Goal: Task Accomplishment & Management: Complete application form

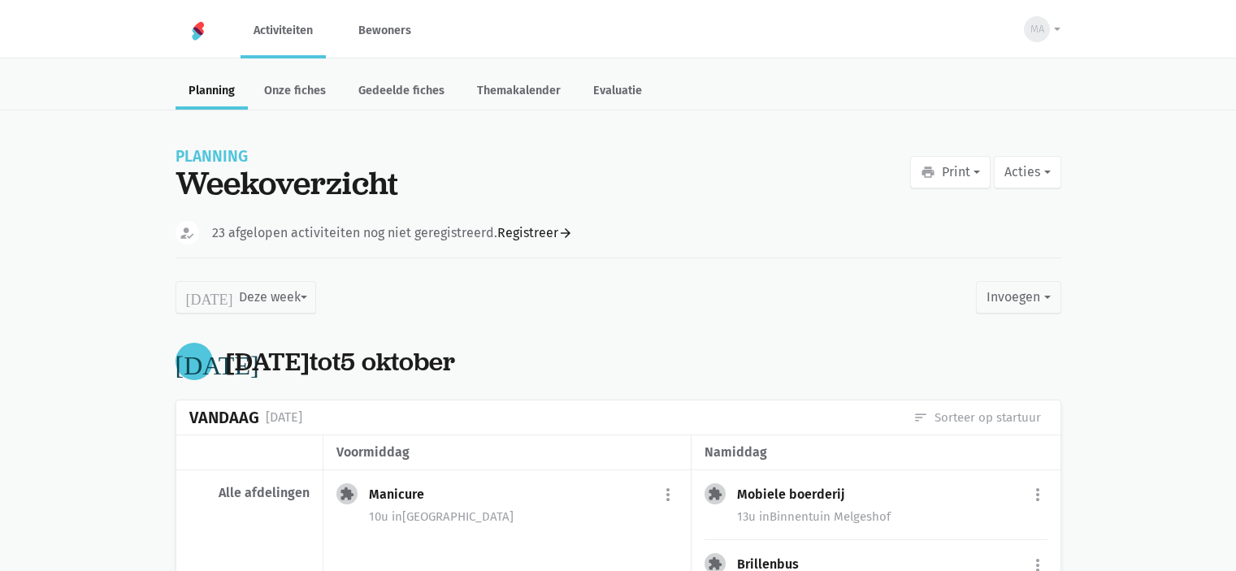
scroll to position [162, 0]
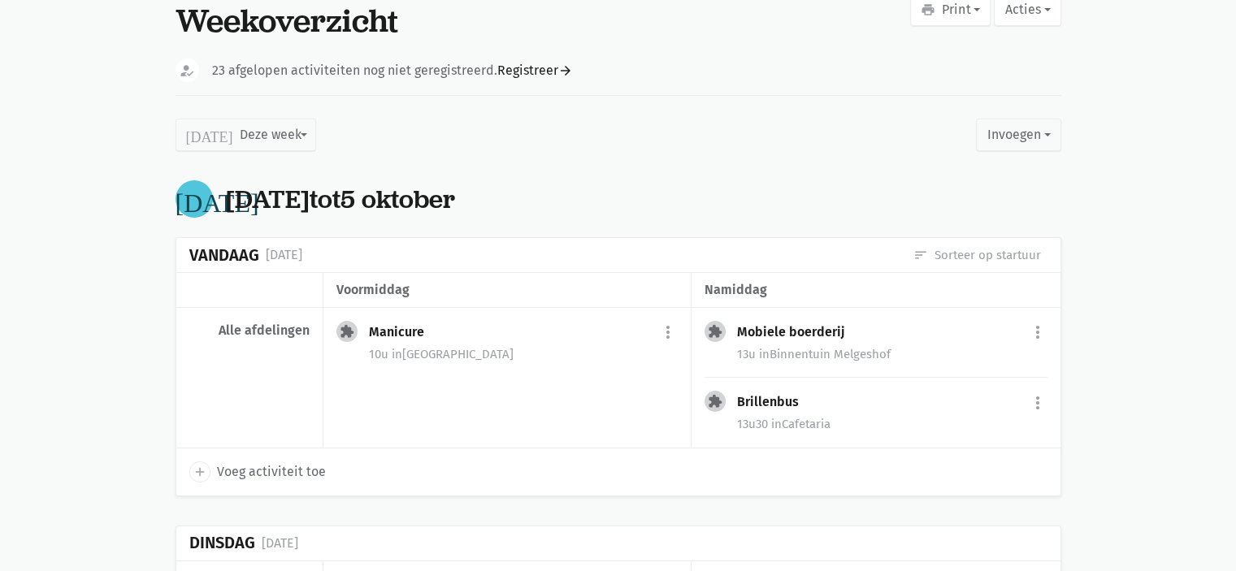
drag, startPoint x: 292, startPoint y: 400, endPoint x: 297, endPoint y: 418, distance: 18.3
click at [297, 418] on div "Alle afdelingen" at bounding box center [249, 378] width 147 height 141
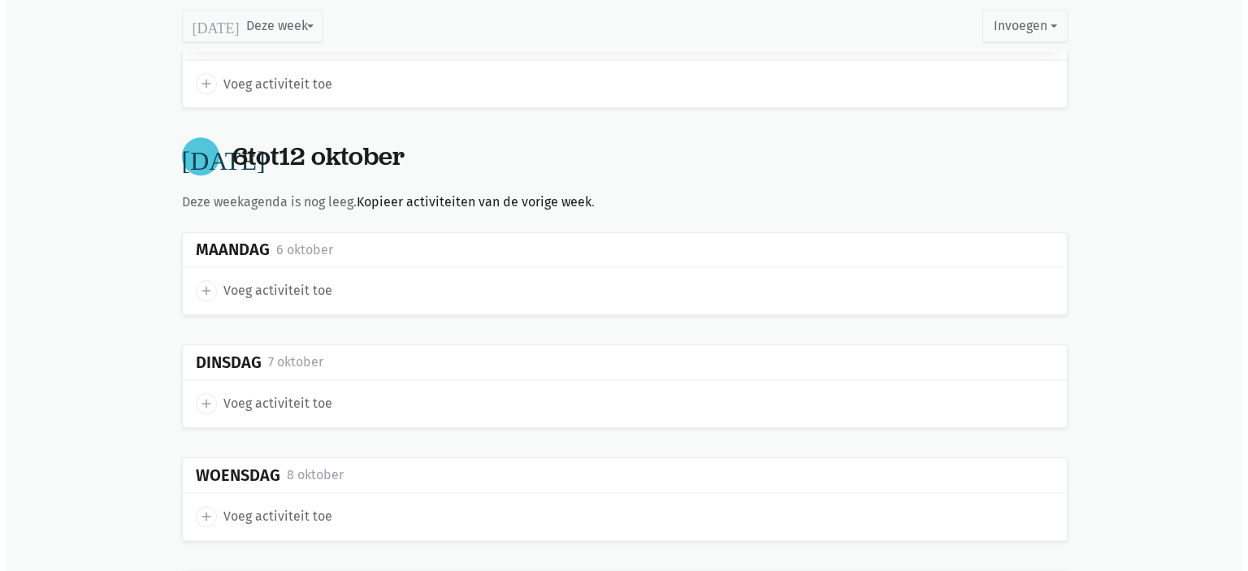
scroll to position [1868, 0]
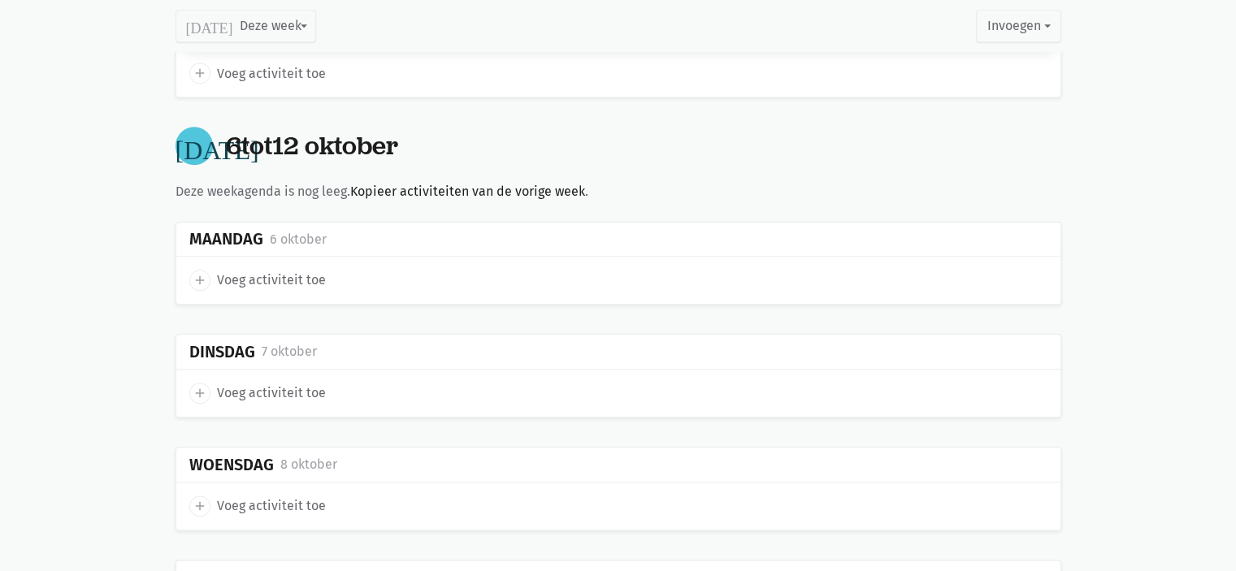
click at [203, 273] on icon "add" at bounding box center [200, 280] width 15 height 15
type input "[DATE]"
select select "14:00"
select select "15:00"
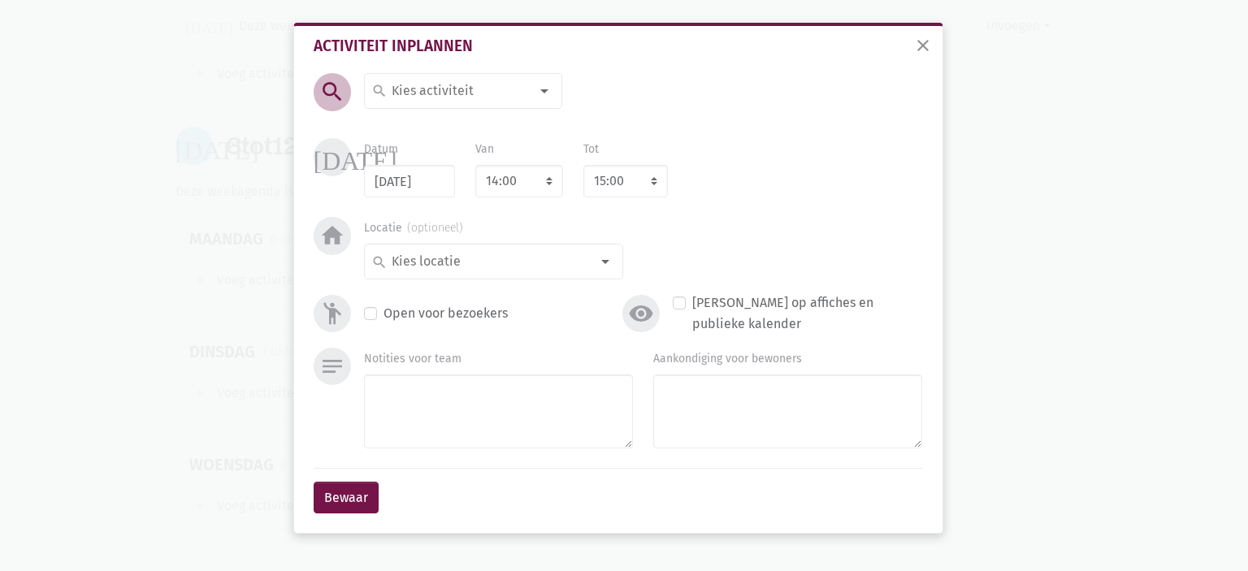
click at [429, 95] on input at bounding box center [459, 90] width 141 height 21
type input "Manicure"
click at [439, 121] on label "Manicure" at bounding box center [418, 123] width 54 height 21
click at [506, 181] on select "7:00 7:15 7:30 7:45 8:00 8:15 8:30 8:45 9:00 9:15 9:30 9:45 10:00 10:15 10:30 1…" at bounding box center [519, 181] width 88 height 32
select select "10:00"
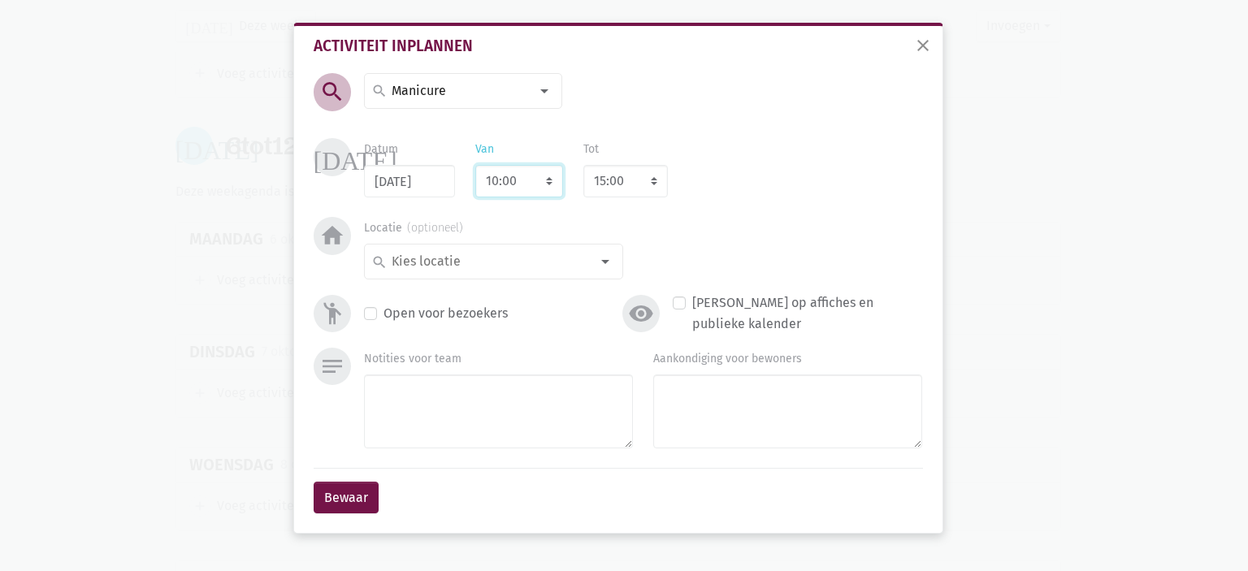
click at [475, 165] on select "7:00 7:15 7:30 7:45 8:00 8:15 8:30 8:45 9:00 9:15 9:30 9:45 10:00 10:15 10:30 1…" at bounding box center [519, 181] width 88 height 32
select select "11:00"
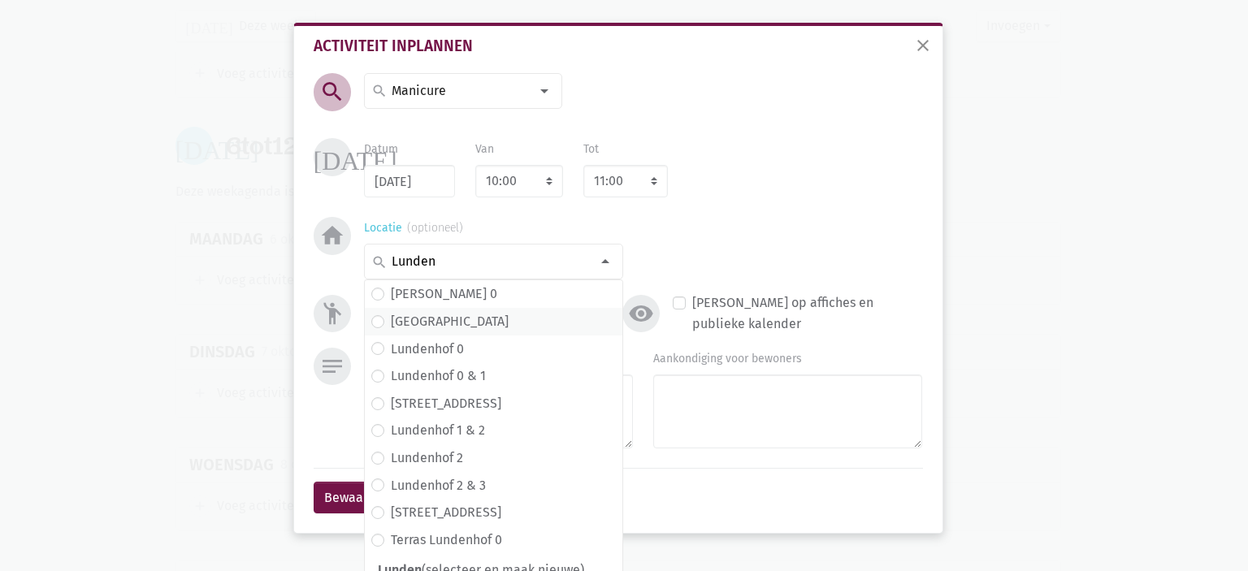
type input "Lunden"
click at [462, 323] on span "[GEOGRAPHIC_DATA]" at bounding box center [493, 321] width 245 height 21
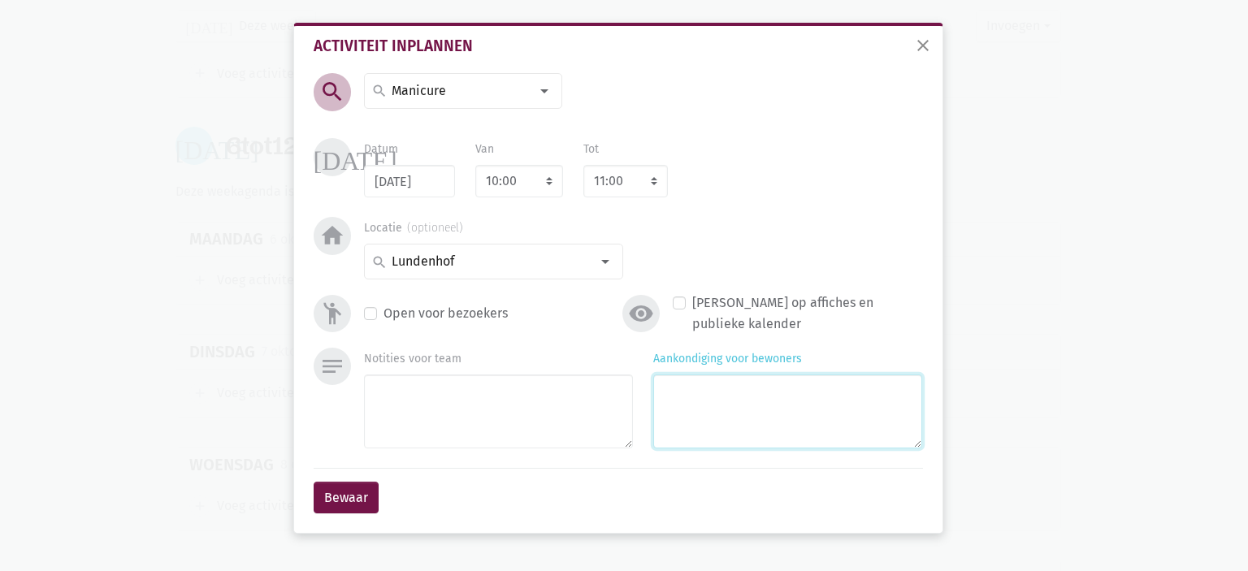
click at [797, 428] on textarea "Aankondiging voor bewoners" at bounding box center [787, 411] width 269 height 74
type textarea "met [PERSON_NAME]"
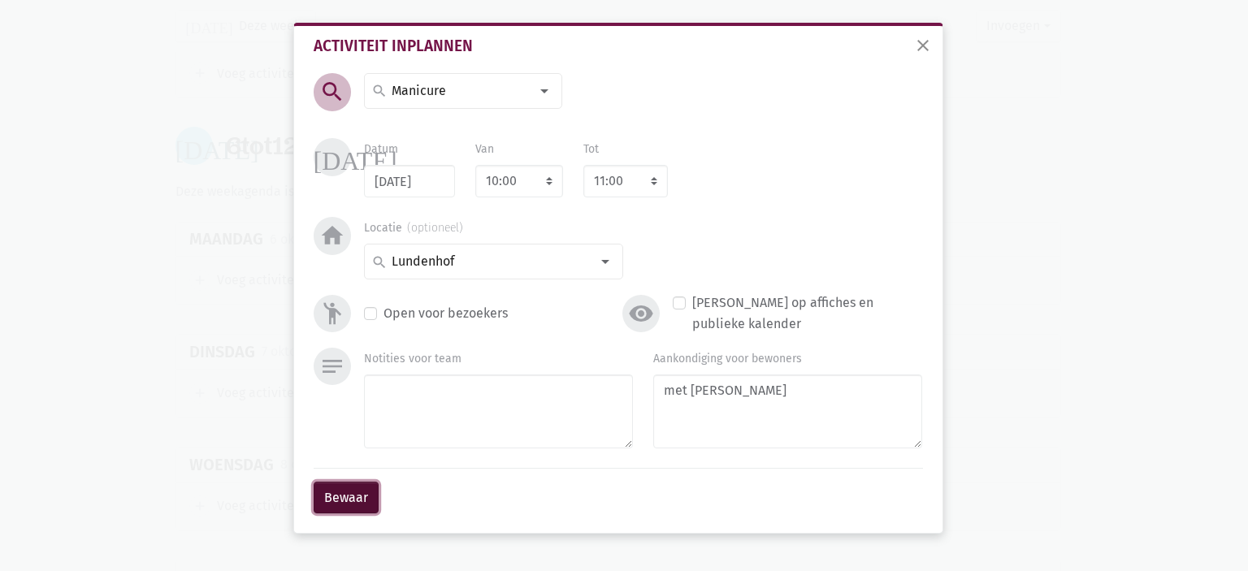
click at [336, 490] on button "Bewaar" at bounding box center [346, 498] width 65 height 32
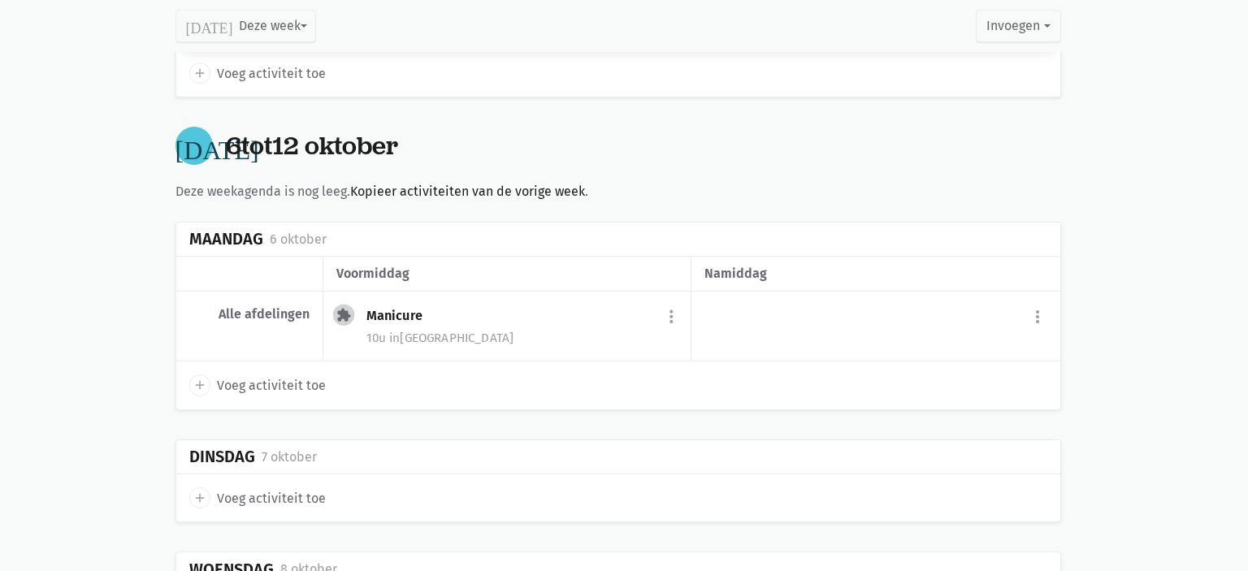
scroll to position [1852, 0]
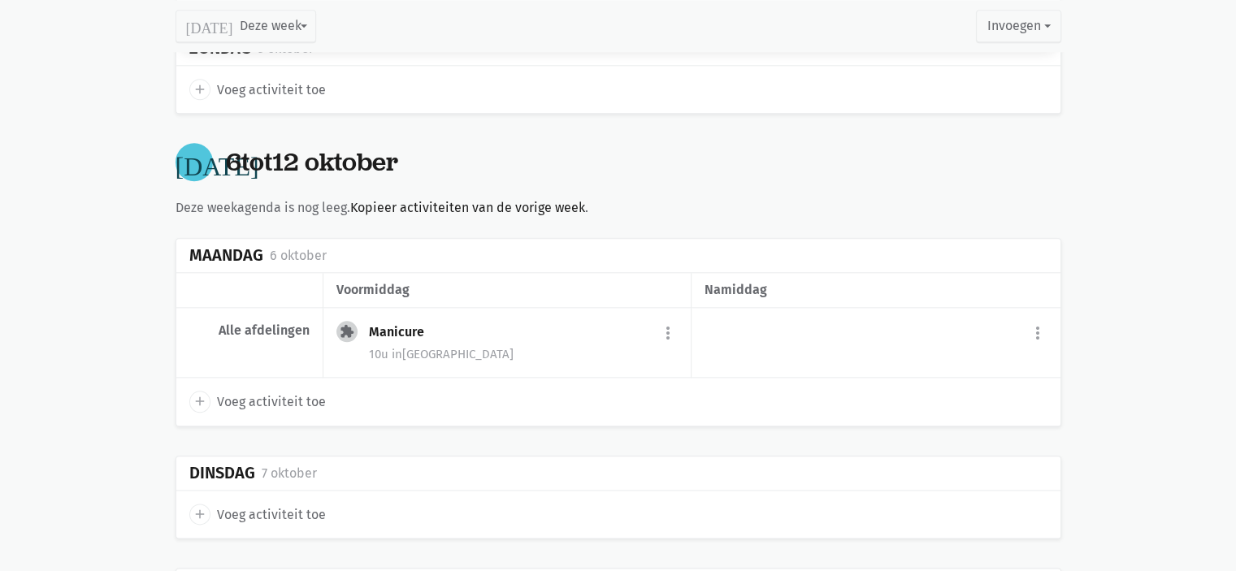
click at [197, 394] on icon "add" at bounding box center [200, 401] width 15 height 15
select select "14:00"
select select "15:00"
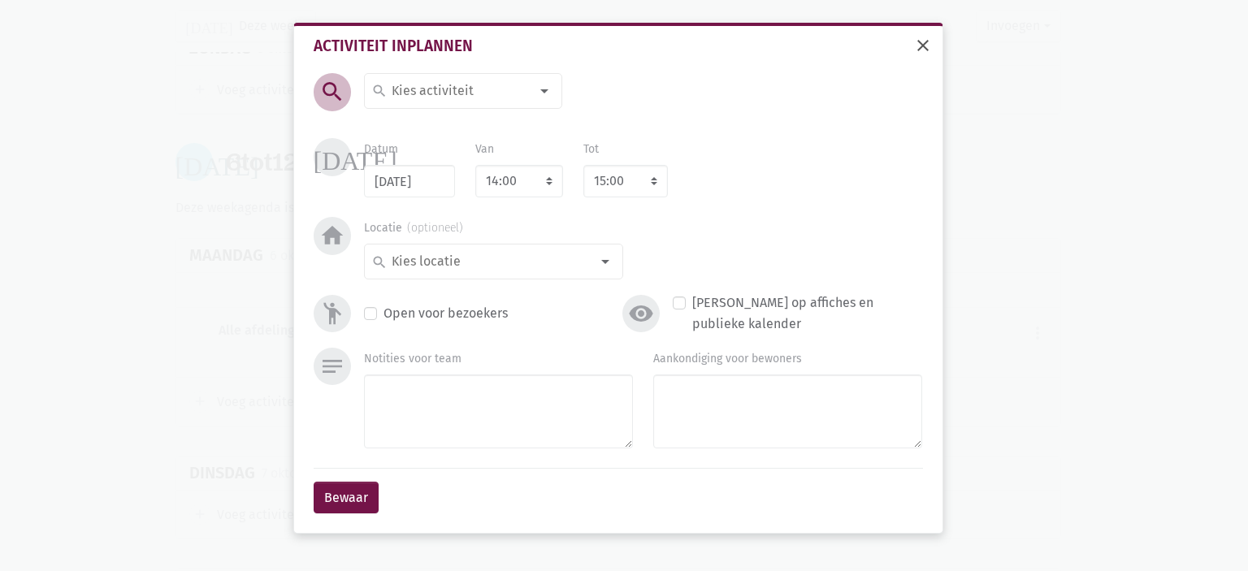
click at [926, 41] on span "close" at bounding box center [922, 45] width 19 height 19
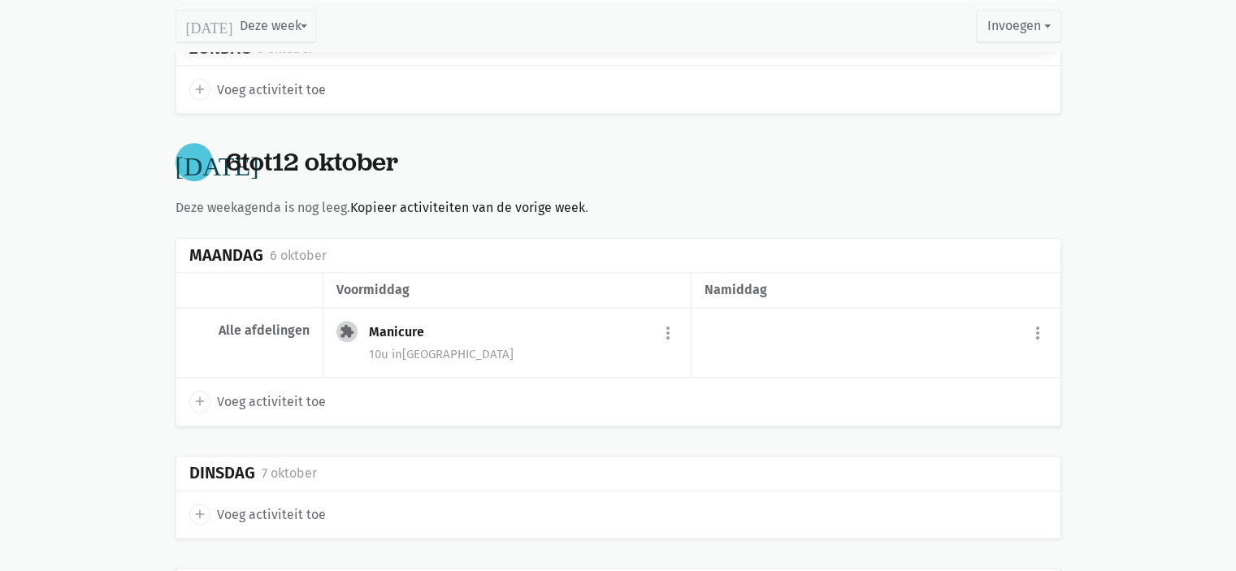
click at [202, 394] on icon "add" at bounding box center [200, 401] width 15 height 15
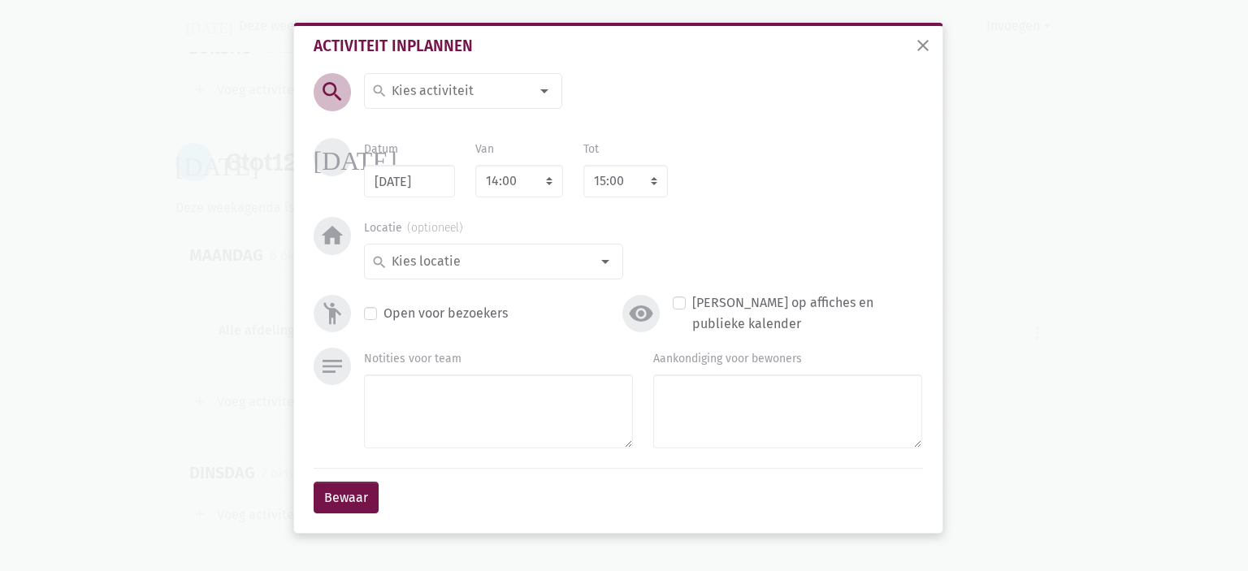
click at [445, 92] on input at bounding box center [459, 90] width 141 height 21
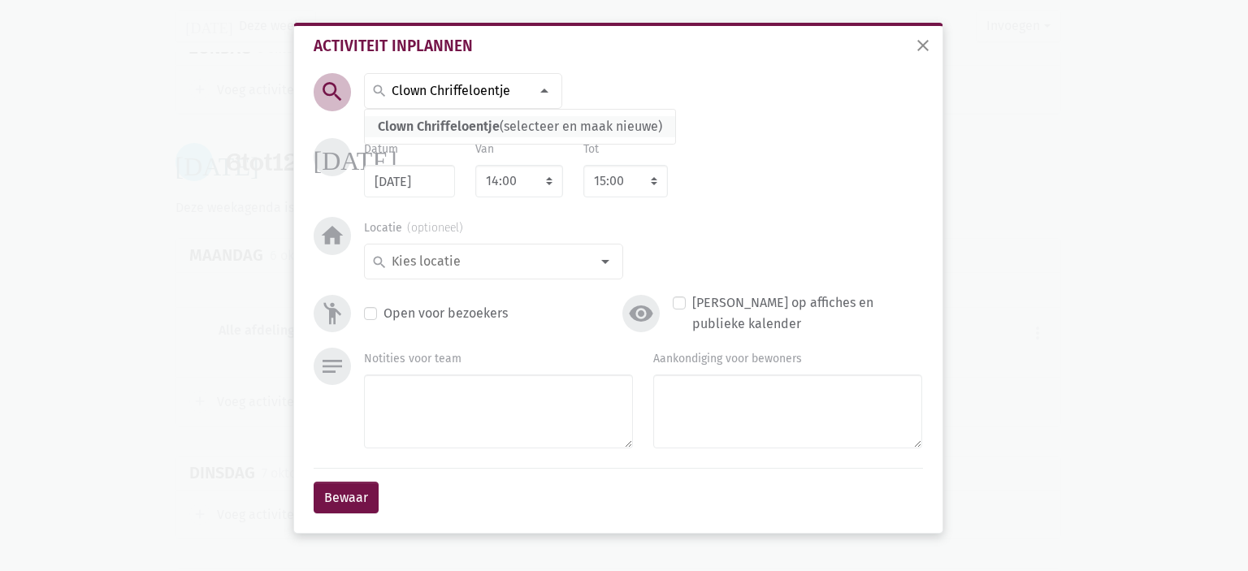
type input "Clown Chriffeloentje"
click at [448, 128] on span "Clown Chriffeloentje" at bounding box center [439, 126] width 122 height 15
click at [474, 266] on input at bounding box center [489, 261] width 201 height 21
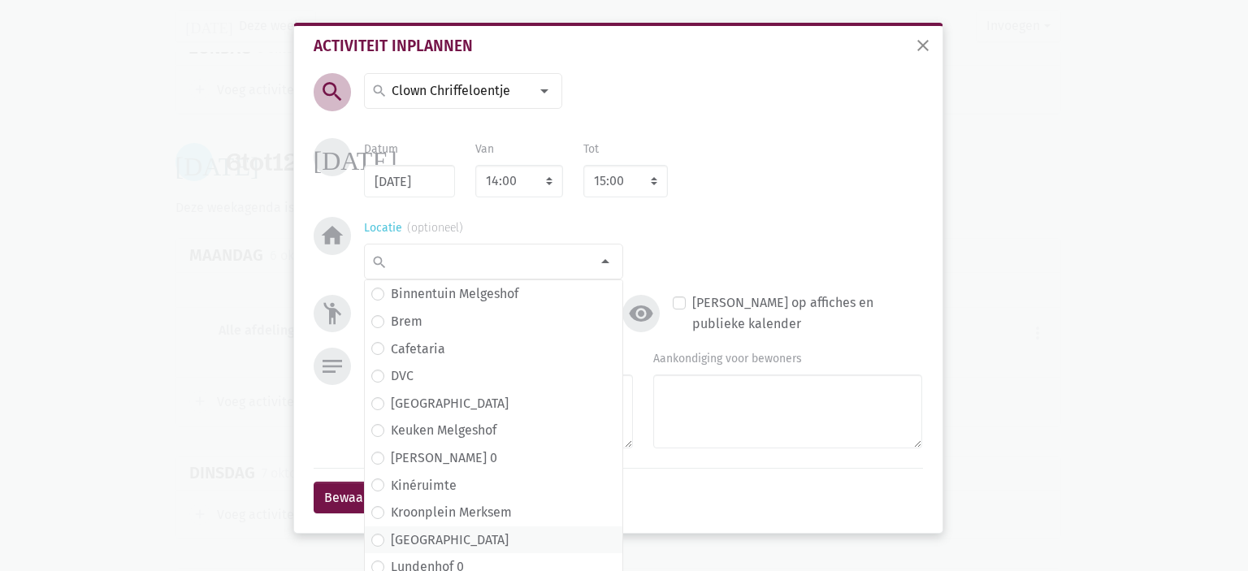
click at [455, 547] on span "[GEOGRAPHIC_DATA]" at bounding box center [493, 540] width 245 height 21
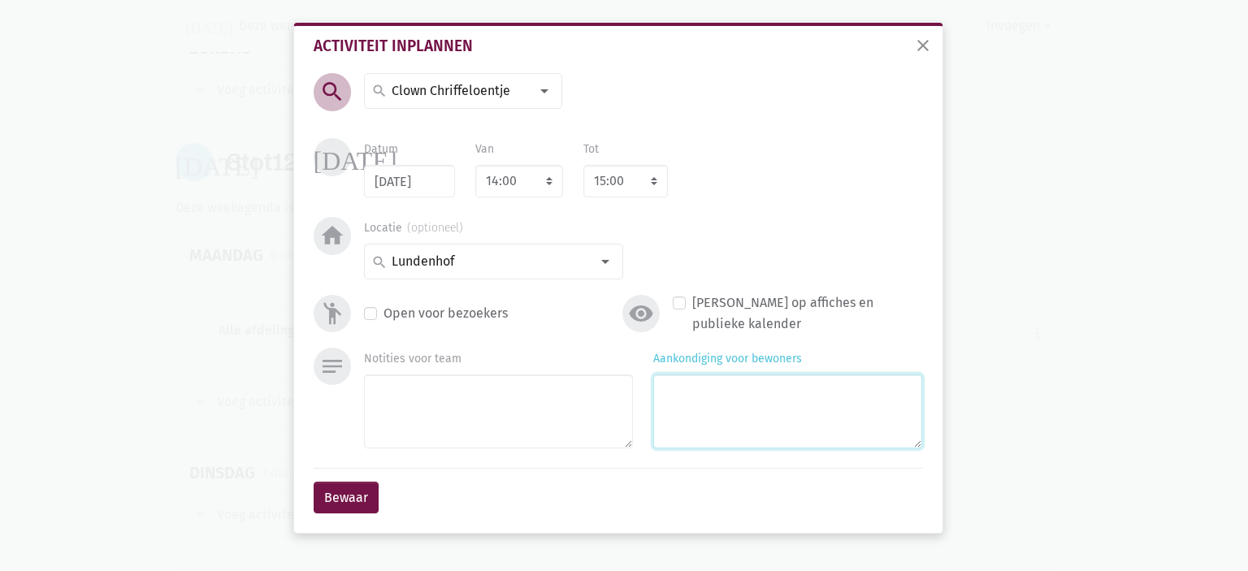
click at [701, 440] on textarea "Aankondiging voor bewoners" at bounding box center [787, 411] width 269 height 74
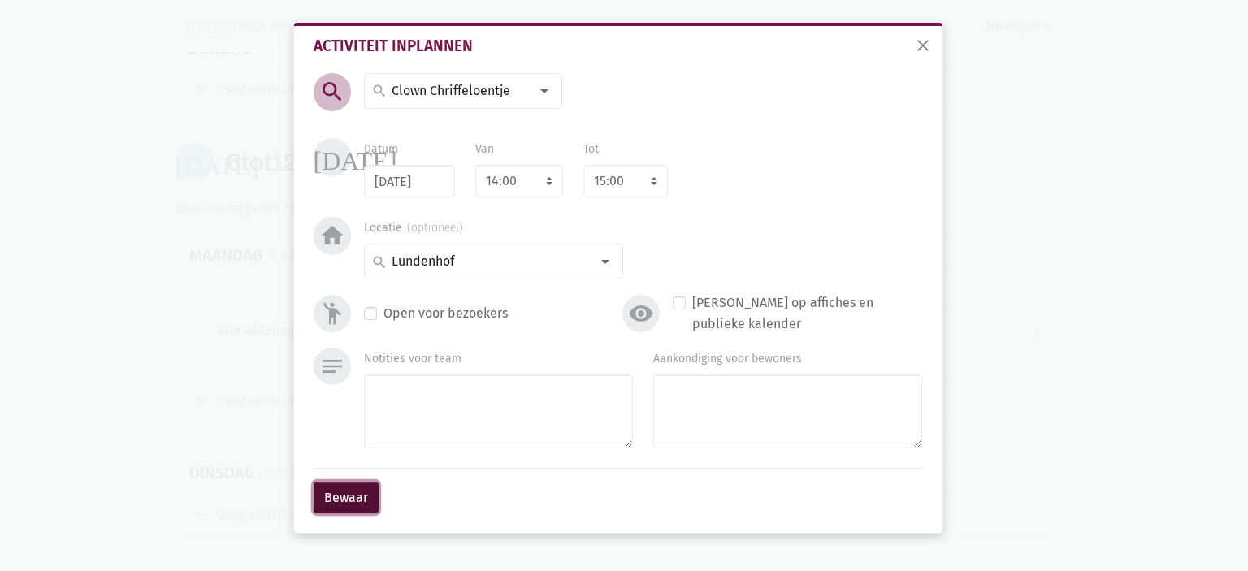
click at [349, 490] on button "Bewaar" at bounding box center [346, 498] width 65 height 32
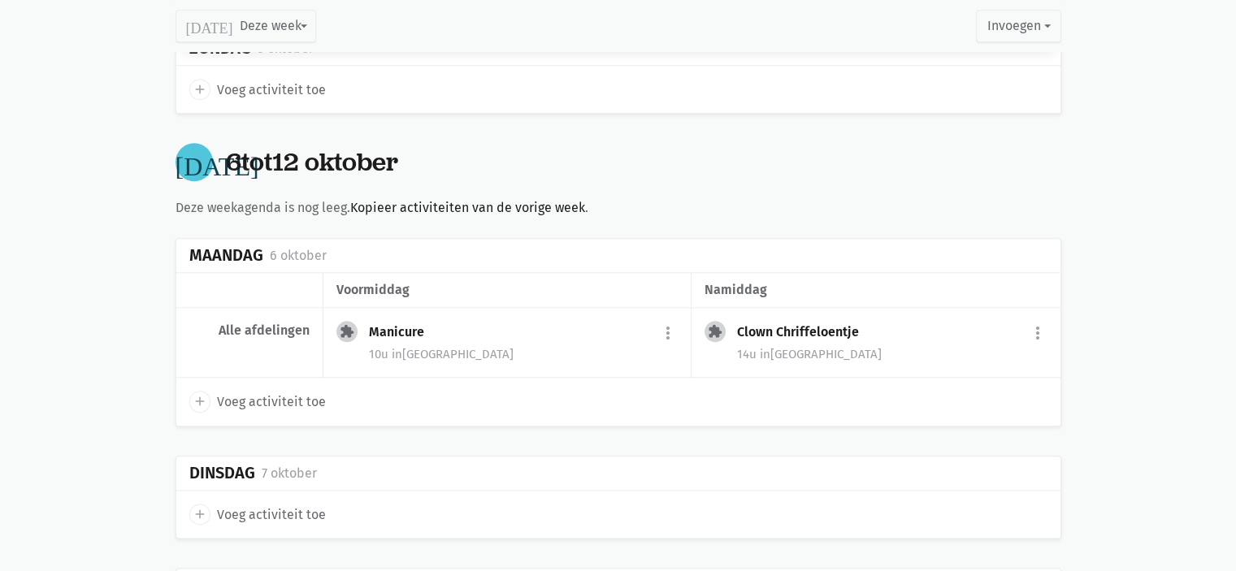
click at [195, 509] on icon "add" at bounding box center [200, 514] width 15 height 15
select select "14:00"
select select "15:00"
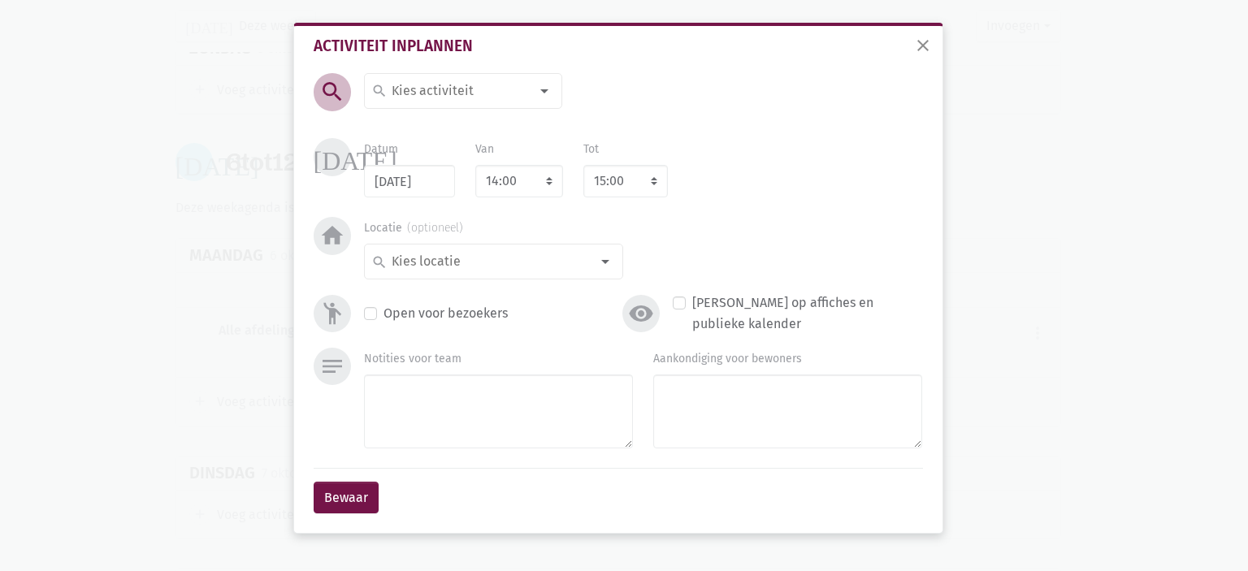
click at [440, 89] on input at bounding box center [459, 90] width 141 height 21
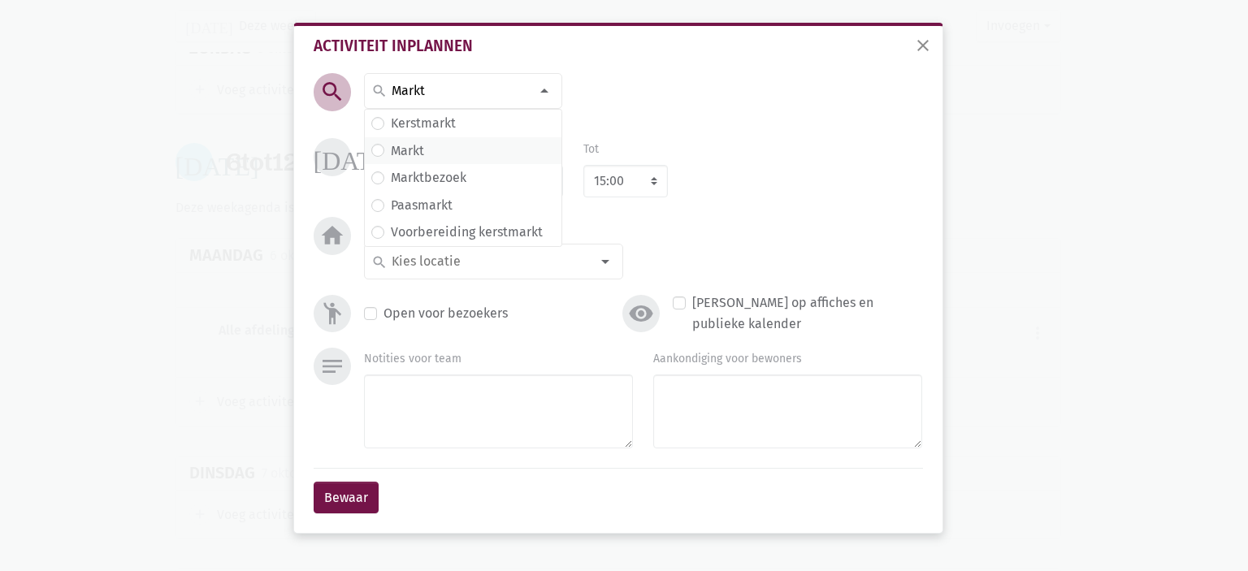
type input "Markt"
click at [431, 152] on span "Markt" at bounding box center [463, 151] width 184 height 21
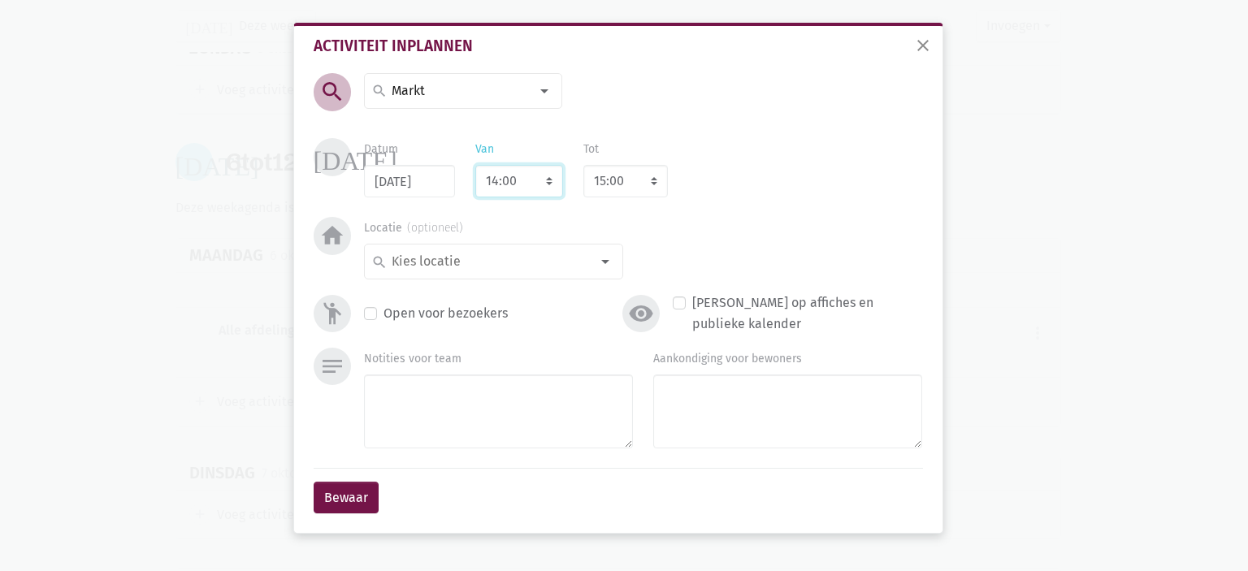
click at [498, 181] on select "7:00 7:15 7:30 7:45 8:00 8:15 8:30 8:45 9:00 9:15 9:30 9:45 10:00 10:15 10:30 1…" at bounding box center [519, 181] width 88 height 32
click at [552, 171] on select "7:00 7:15 7:30 7:45 8:00 8:15 8:30 8:45 9:00 9:15 9:30 9:45 10:00 10:15 10:30 1…" at bounding box center [519, 181] width 88 height 32
select select "9:30"
click at [475, 165] on select "7:00 7:15 7:30 7:45 8:00 8:15 8:30 8:45 9:00 9:15 9:30 9:45 10:00 10:15 10:30 1…" at bounding box center [519, 181] width 88 height 32
select select "10:30"
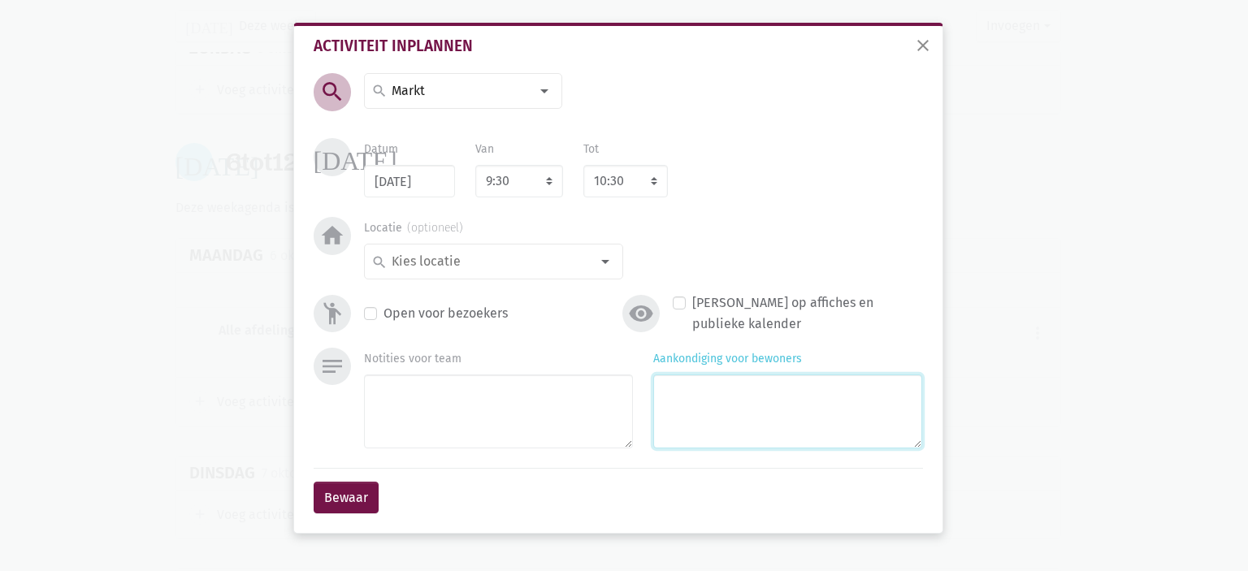
click at [739, 425] on textarea "Aankondiging voor bewoners" at bounding box center [787, 411] width 269 height 74
type textarea "met [PERSON_NAME] & [PERSON_NAME]"
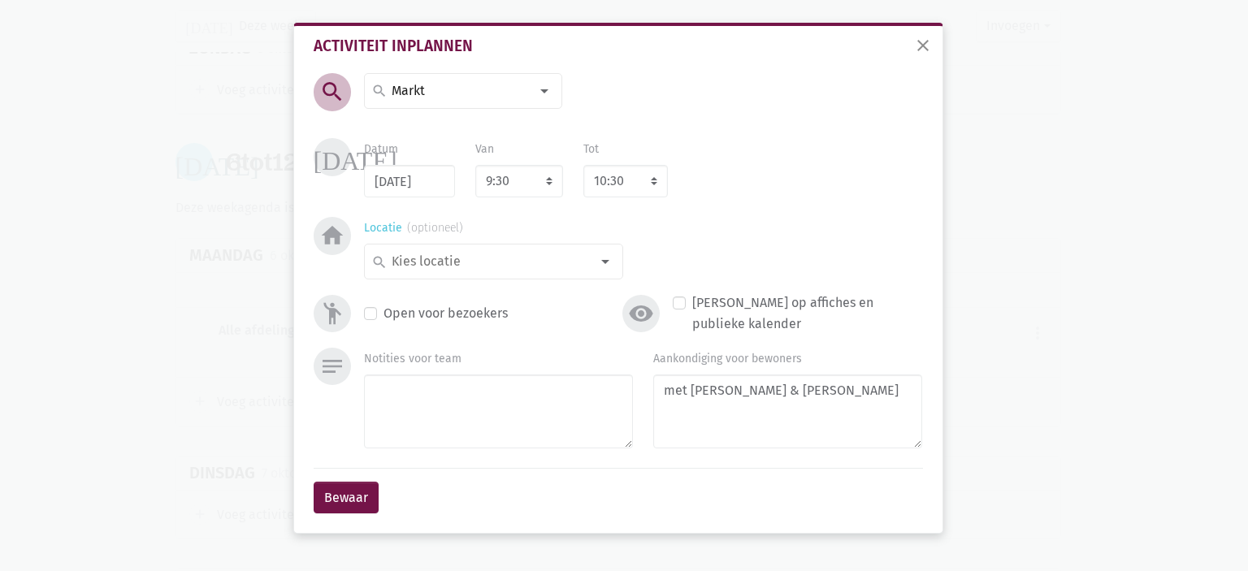
click at [602, 264] on div at bounding box center [605, 261] width 32 height 32
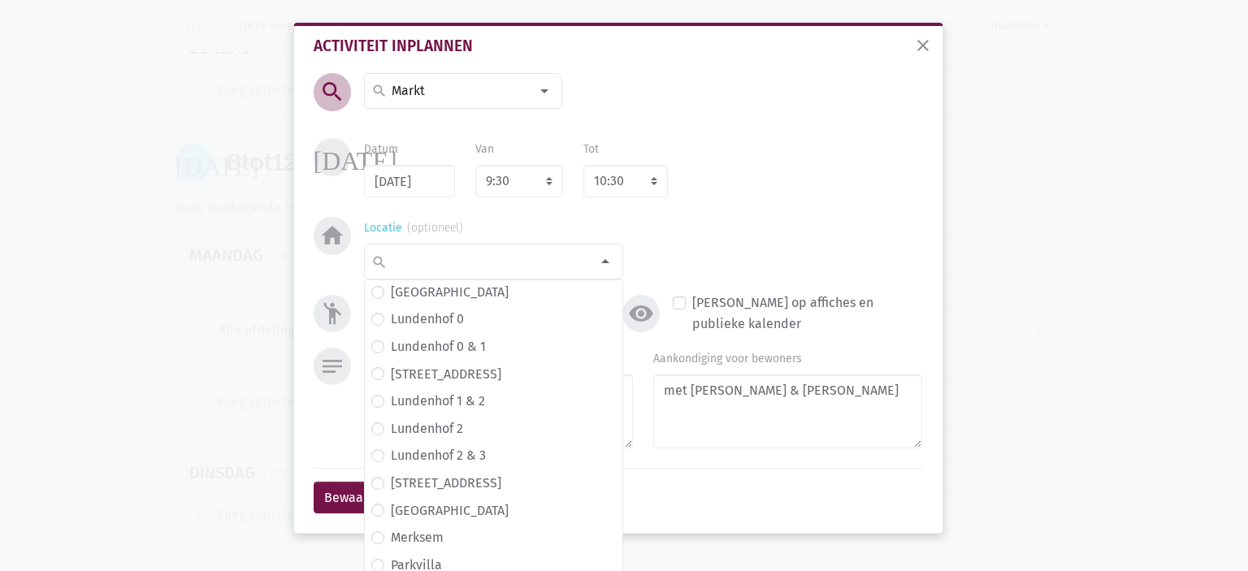
scroll to position [249, 0]
click at [419, 539] on label "Merksem" at bounding box center [417, 536] width 53 height 21
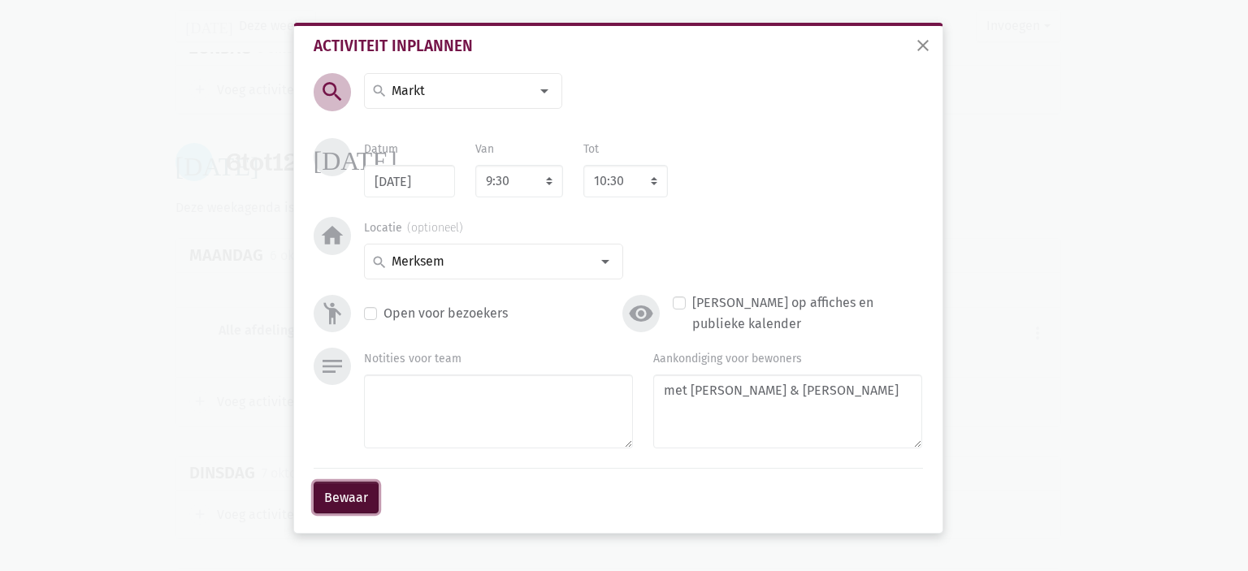
click at [345, 498] on button "Bewaar" at bounding box center [346, 498] width 65 height 32
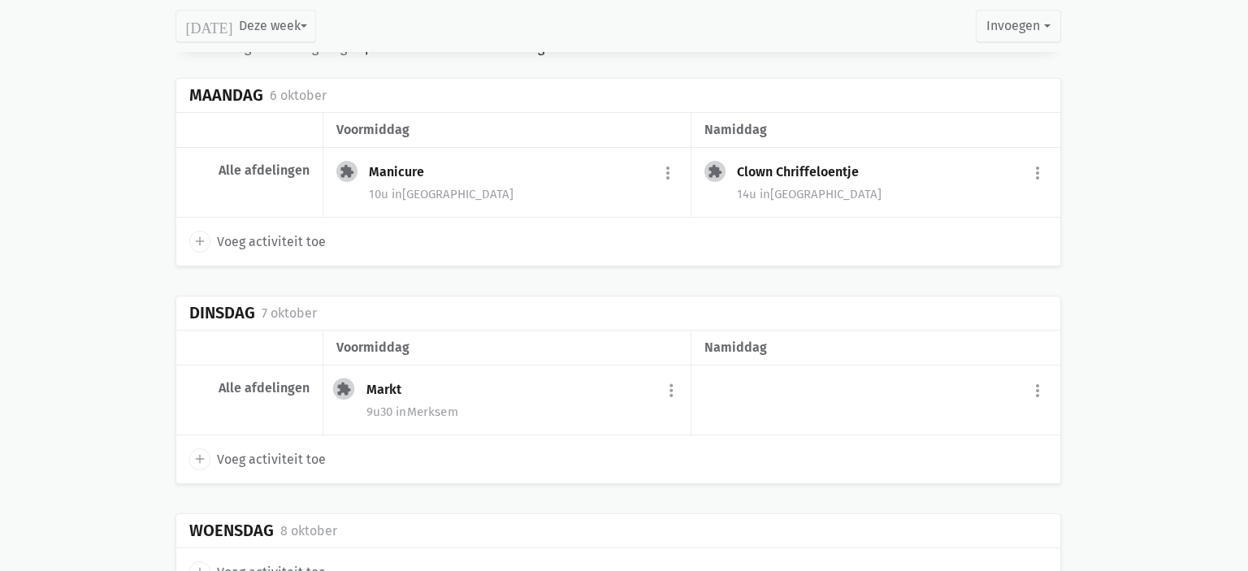
scroll to position [2070, 0]
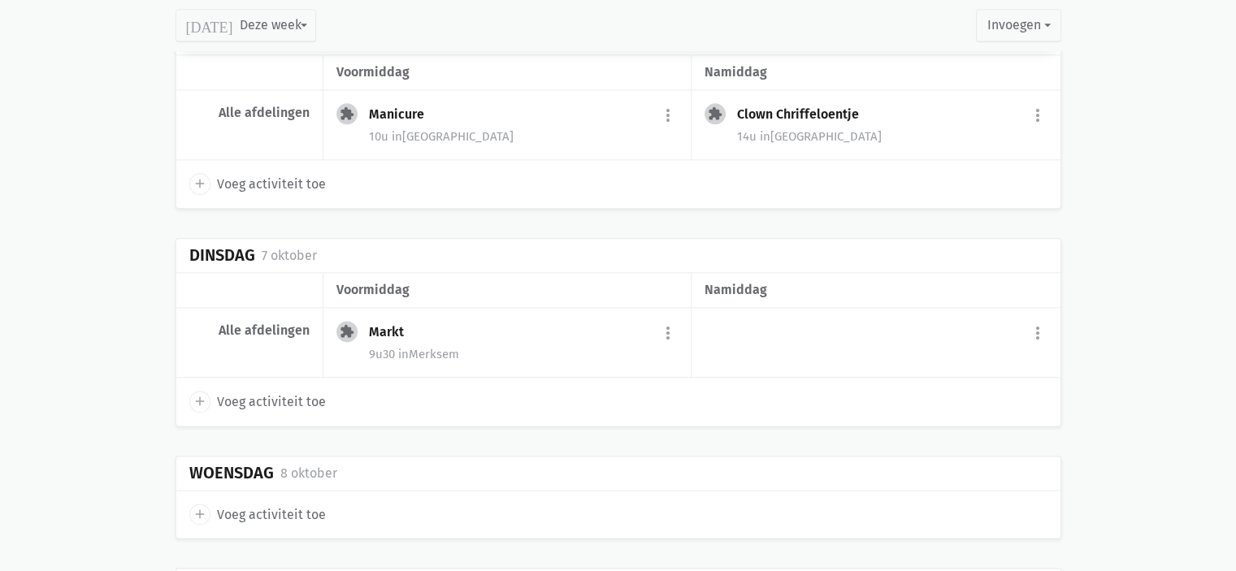
click at [196, 394] on icon "add" at bounding box center [200, 401] width 15 height 15
select select "14:00"
select select "15:00"
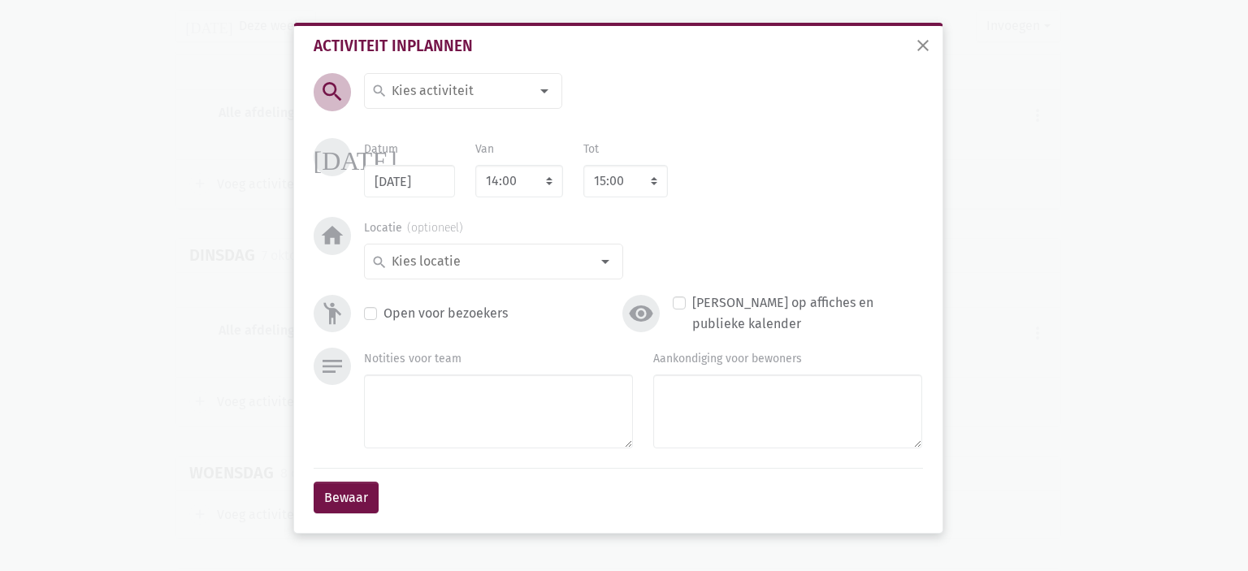
click at [409, 93] on input at bounding box center [459, 90] width 141 height 21
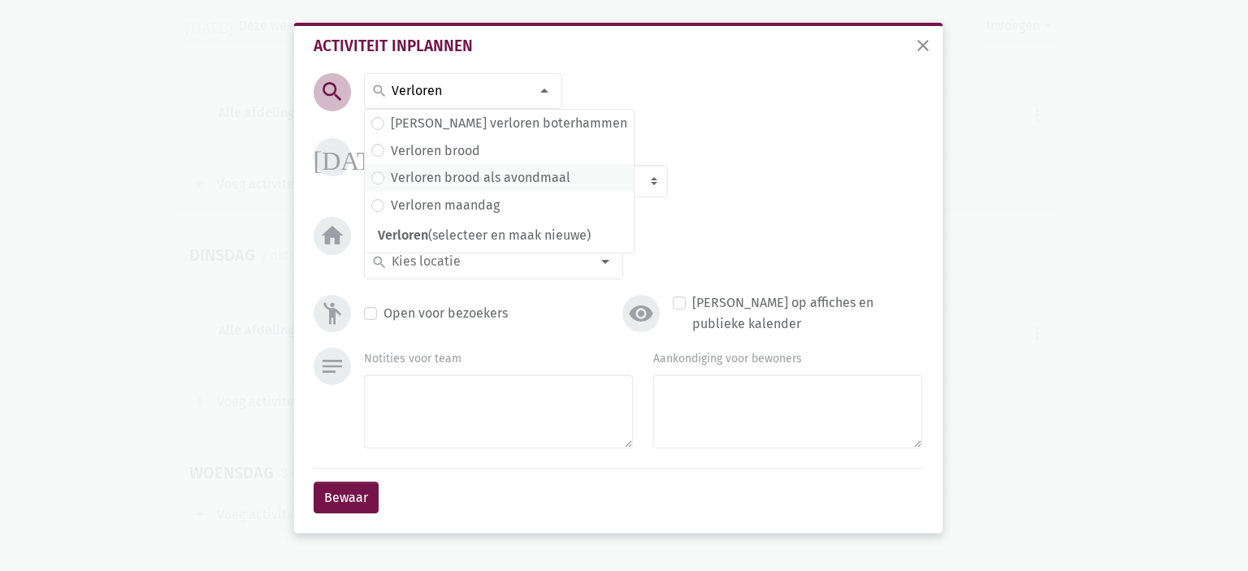
type input "Verloren"
click at [477, 175] on label "Verloren brood als avondmaal" at bounding box center [481, 177] width 180 height 21
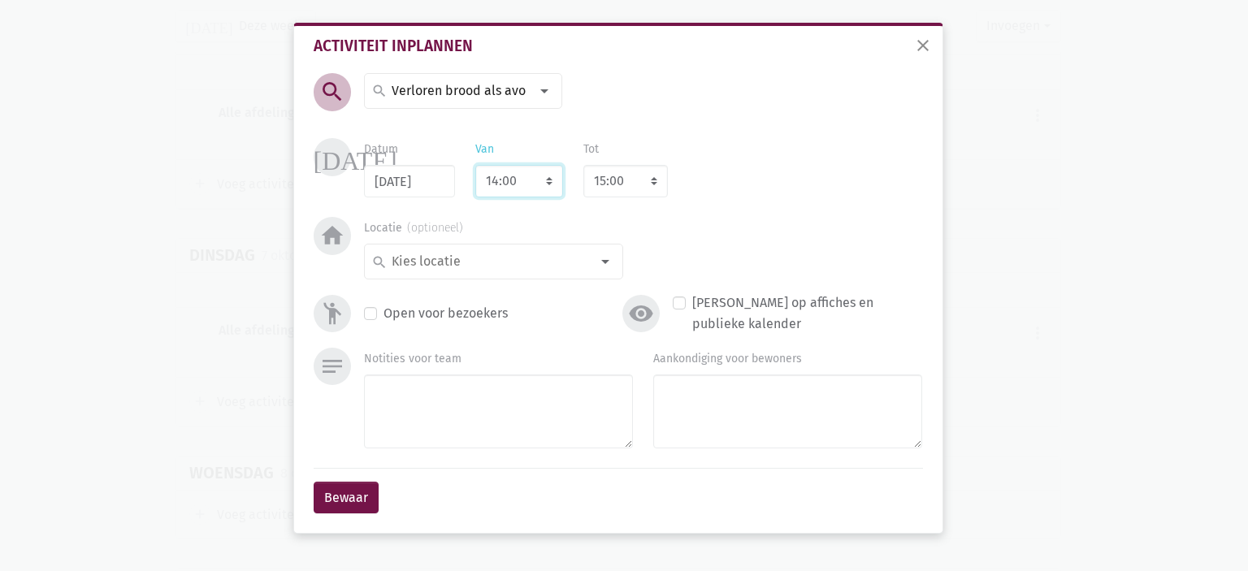
click at [509, 184] on select "7:00 7:15 7:30 7:45 8:00 8:15 8:30 8:45 9:00 9:15 9:30 9:45 10:00 10:15 10:30 1…" at bounding box center [519, 181] width 88 height 32
select select "17:00"
click at [475, 165] on select "7:00 7:15 7:30 7:45 8:00 8:15 8:30 8:45 9:00 9:15 9:30 9:45 10:00 10:15 10:30 1…" at bounding box center [519, 181] width 88 height 32
select select "18:00"
click at [456, 263] on input at bounding box center [489, 261] width 201 height 21
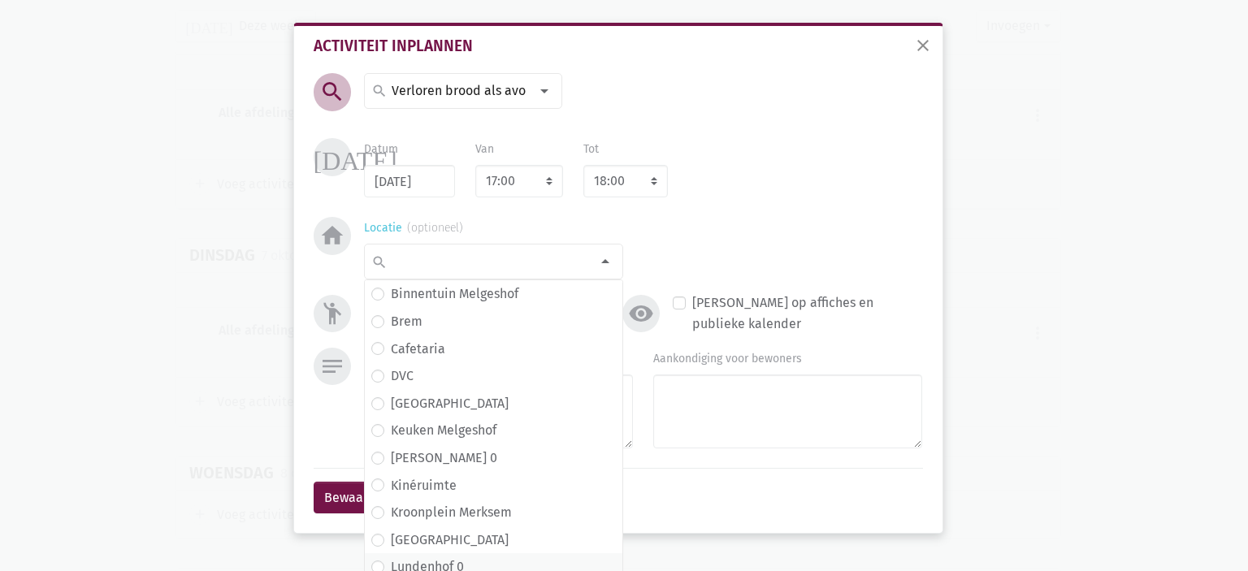
click at [470, 561] on span "Lundenhof 0" at bounding box center [493, 566] width 245 height 21
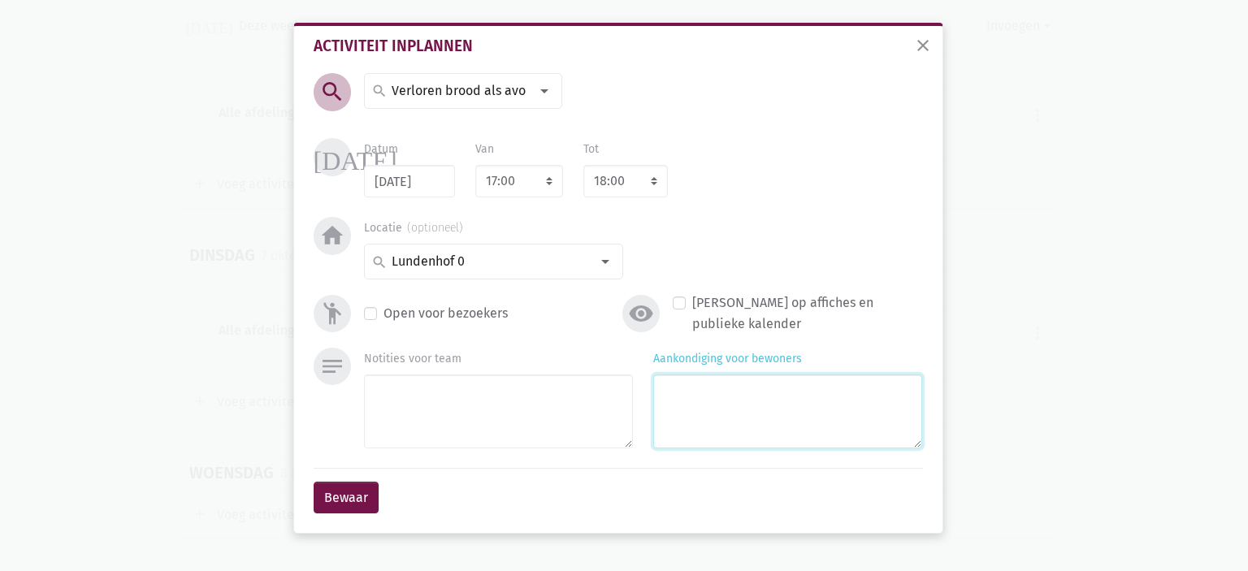
click at [685, 430] on textarea "Aankondiging voor bewoners" at bounding box center [787, 411] width 269 height 74
type textarea "met [PERSON_NAME]"
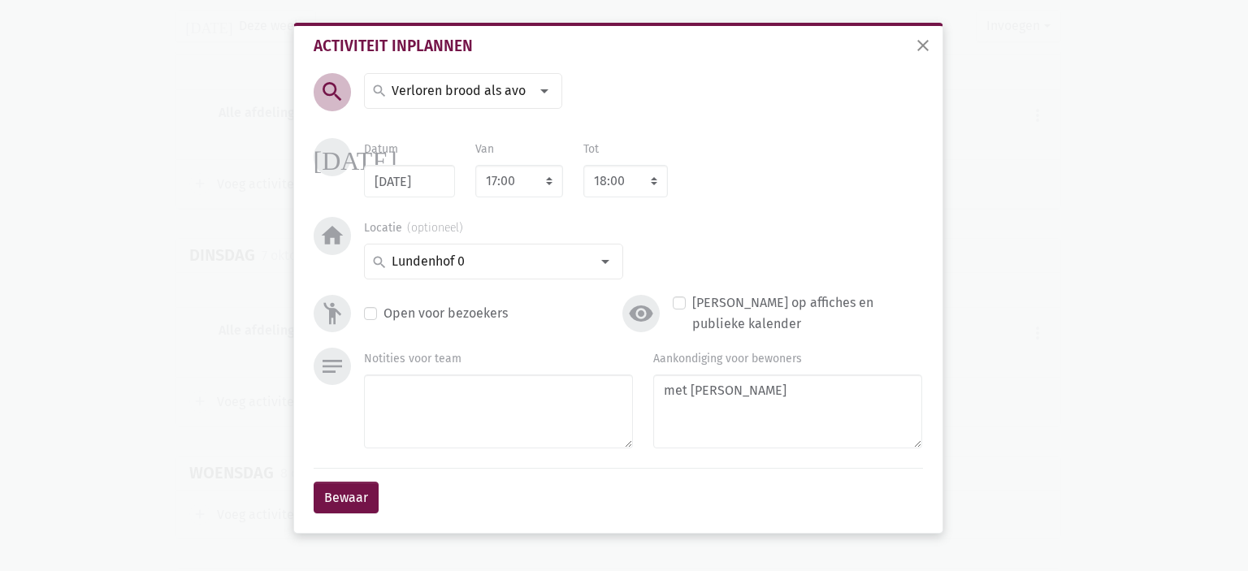
click at [323, 471] on div "Bewaar" at bounding box center [618, 497] width 609 height 59
click at [344, 490] on button "Bewaar" at bounding box center [346, 498] width 65 height 32
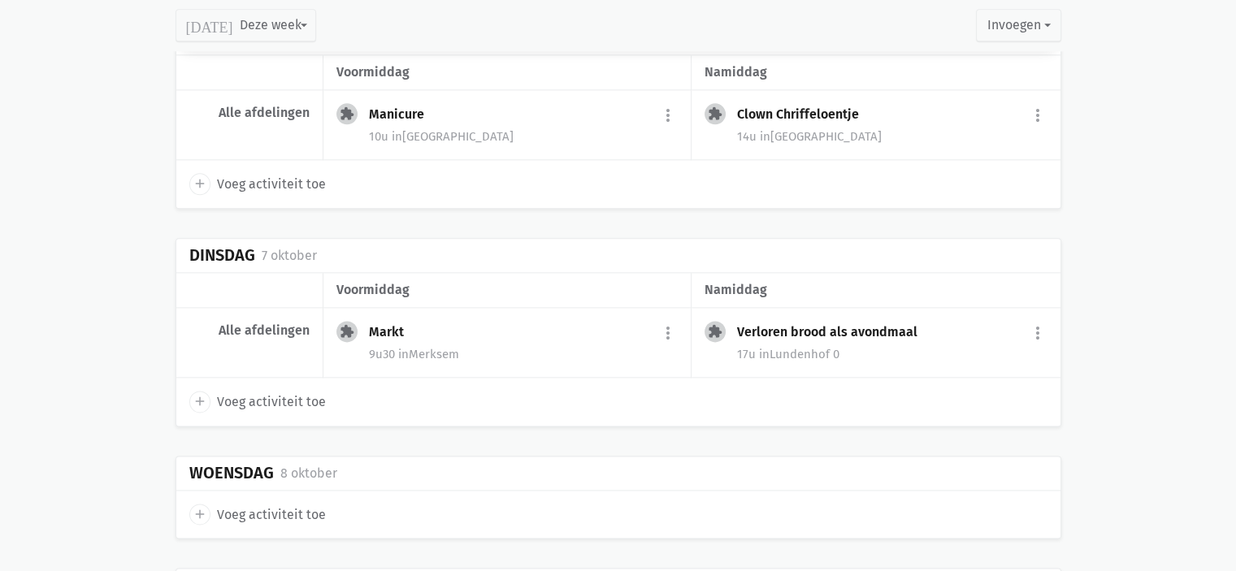
click at [198, 507] on icon "add" at bounding box center [200, 514] width 15 height 15
select select "14:00"
select select "15:00"
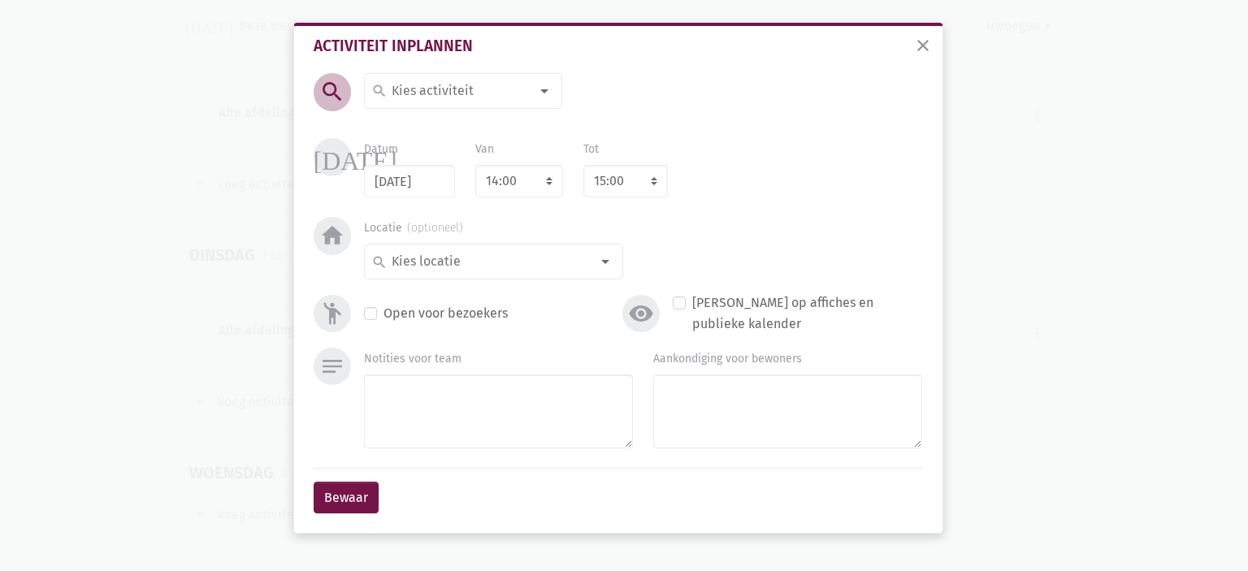
click at [432, 88] on input at bounding box center [459, 90] width 141 height 21
type input "Groeps"
click at [442, 118] on label "Groepsturnen" at bounding box center [431, 123] width 80 height 21
click at [486, 170] on select "7:00 7:15 7:30 7:45 8:00 8:15 8:30 8:45 9:00 9:15 9:30 9:45 10:00 10:15 10:30 1…" at bounding box center [519, 181] width 88 height 32
select select "10:30"
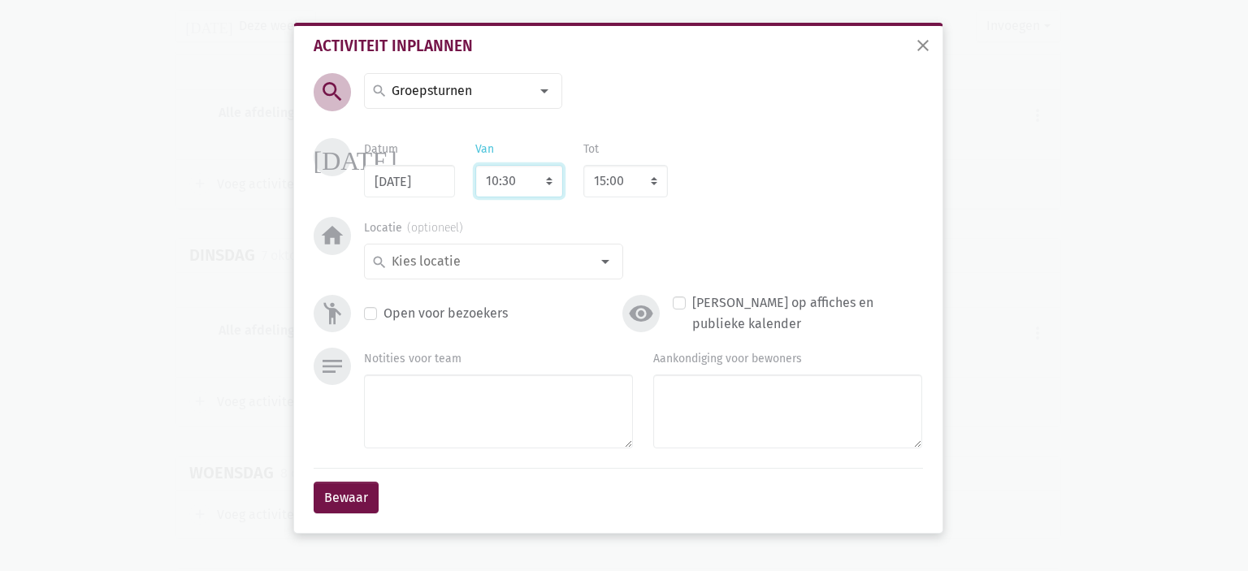
click at [475, 165] on select "7:00 7:15 7:30 7:45 8:00 8:15 8:30 8:45 9:00 9:15 9:30 9:45 10:00 10:15 10:30 1…" at bounding box center [519, 181] width 88 height 32
select select "11:30"
click at [465, 262] on input at bounding box center [489, 261] width 201 height 21
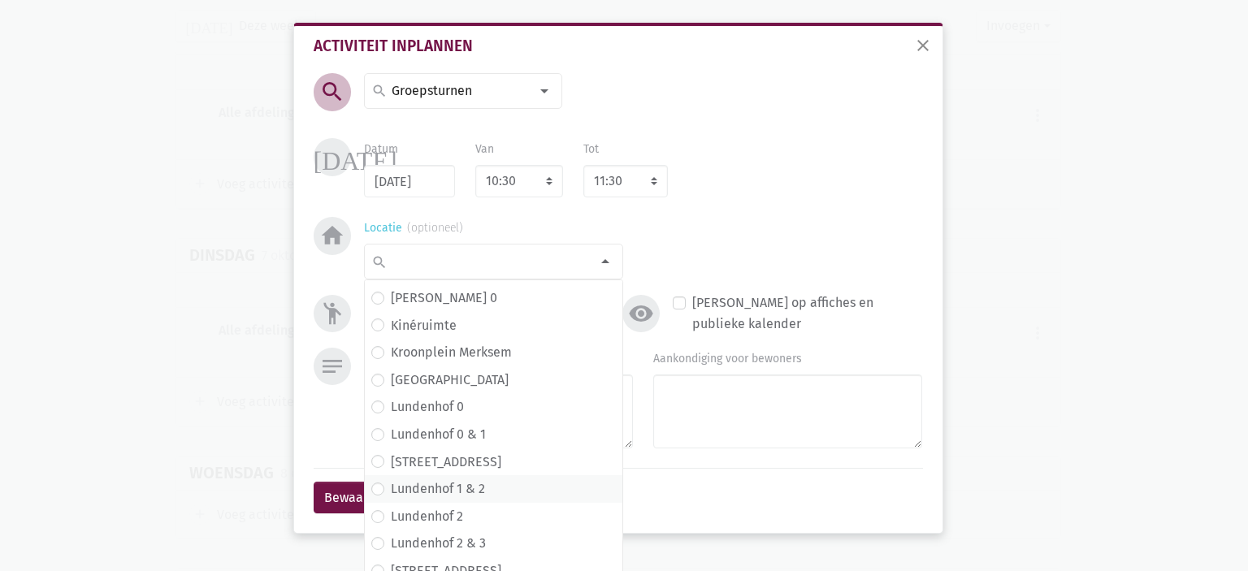
scroll to position [162, 0]
click at [472, 504] on span "Lundenhof 2" at bounding box center [493, 514] width 245 height 21
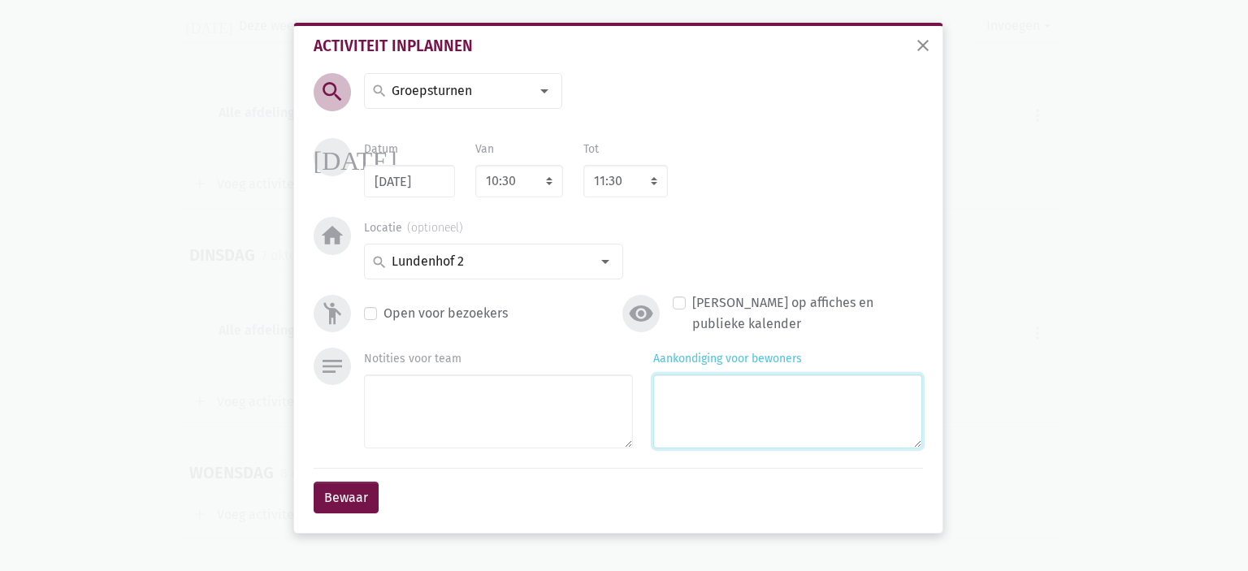
click at [671, 439] on textarea "Aankondiging voor bewoners" at bounding box center [787, 411] width 269 height 74
type textarea "met [PERSON_NAME] & [PERSON_NAME]"
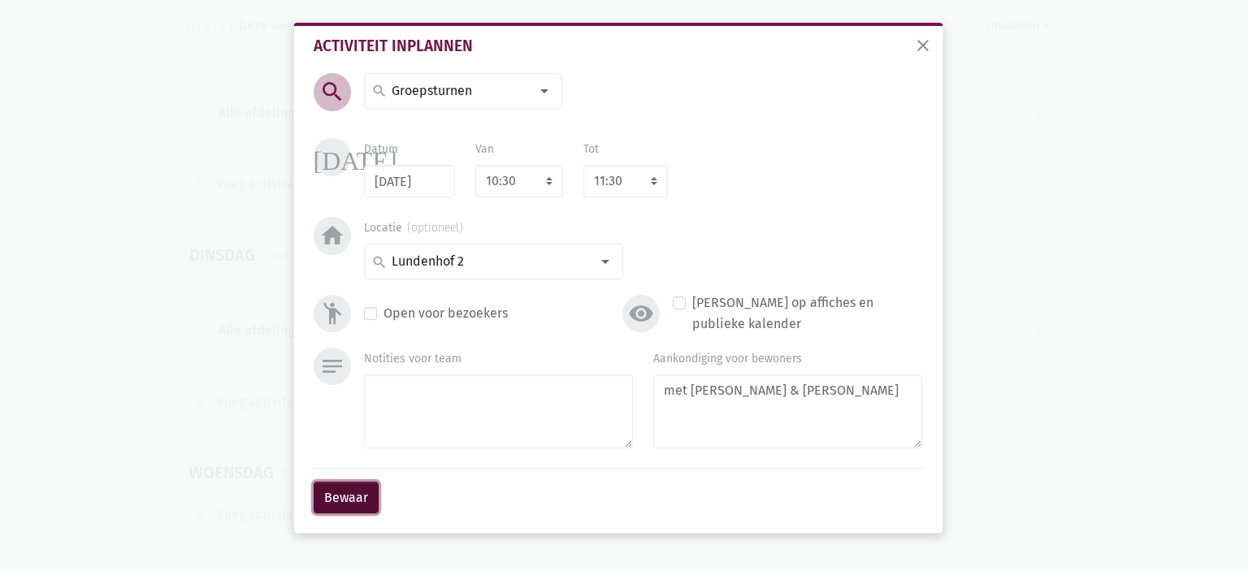
click at [343, 496] on button "Bewaar" at bounding box center [346, 498] width 65 height 32
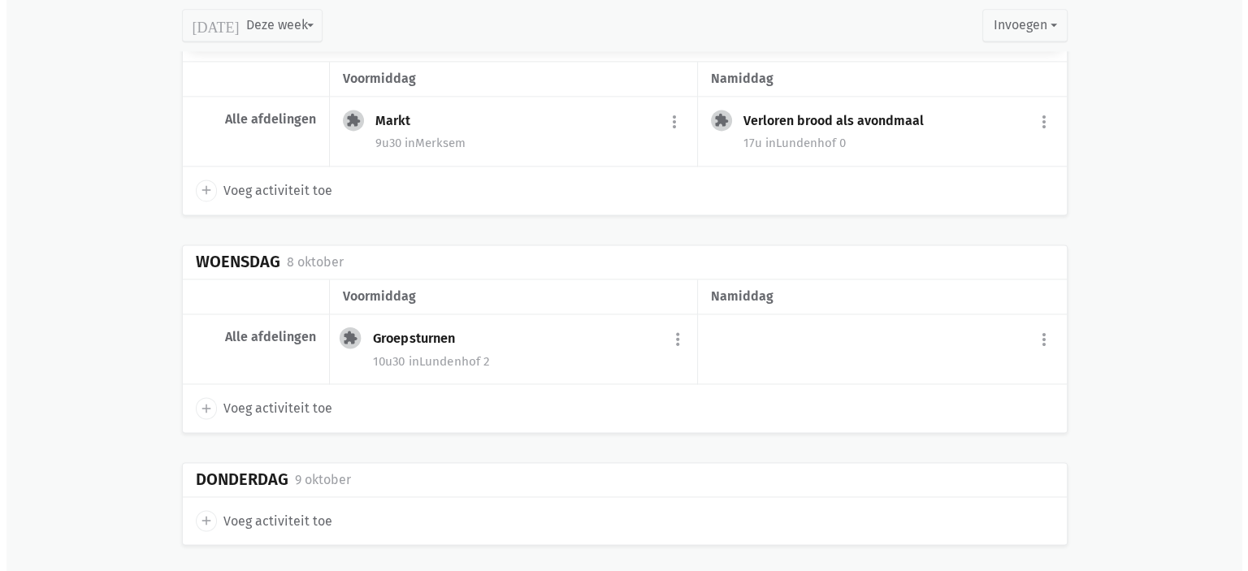
scroll to position [2287, 0]
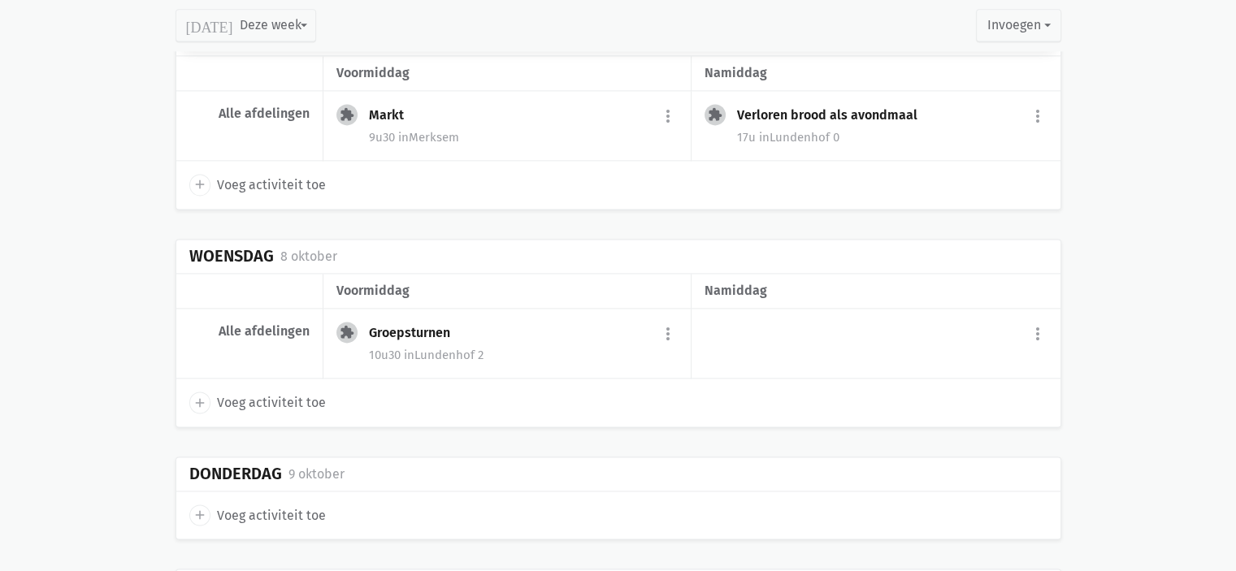
click at [201, 508] on icon "add" at bounding box center [200, 515] width 15 height 15
select select "14:00"
select select "15:00"
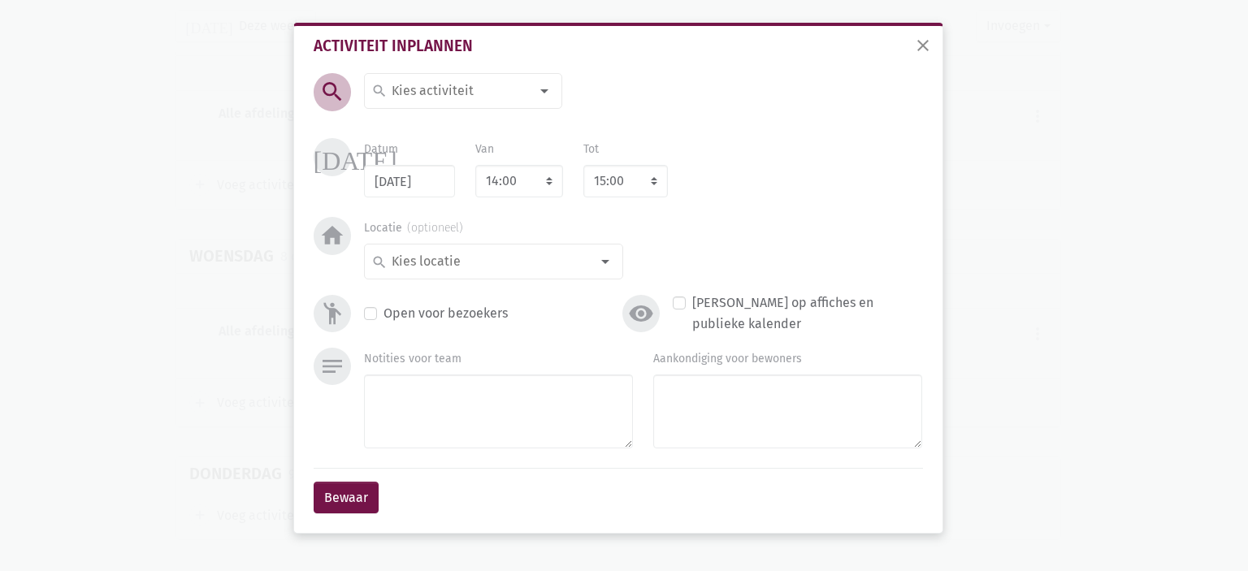
click at [444, 100] on input at bounding box center [459, 90] width 141 height 21
type input "Zangkoor"
click at [458, 128] on span "Zangkoor" at bounding box center [463, 123] width 184 height 21
click at [504, 188] on select "7:00 7:15 7:30 7:45 8:00 8:15 8:30 8:45 9:00 9:15 9:30 9:45 10:00 10:15 10:30 1…" at bounding box center [519, 181] width 88 height 32
select select "10:30"
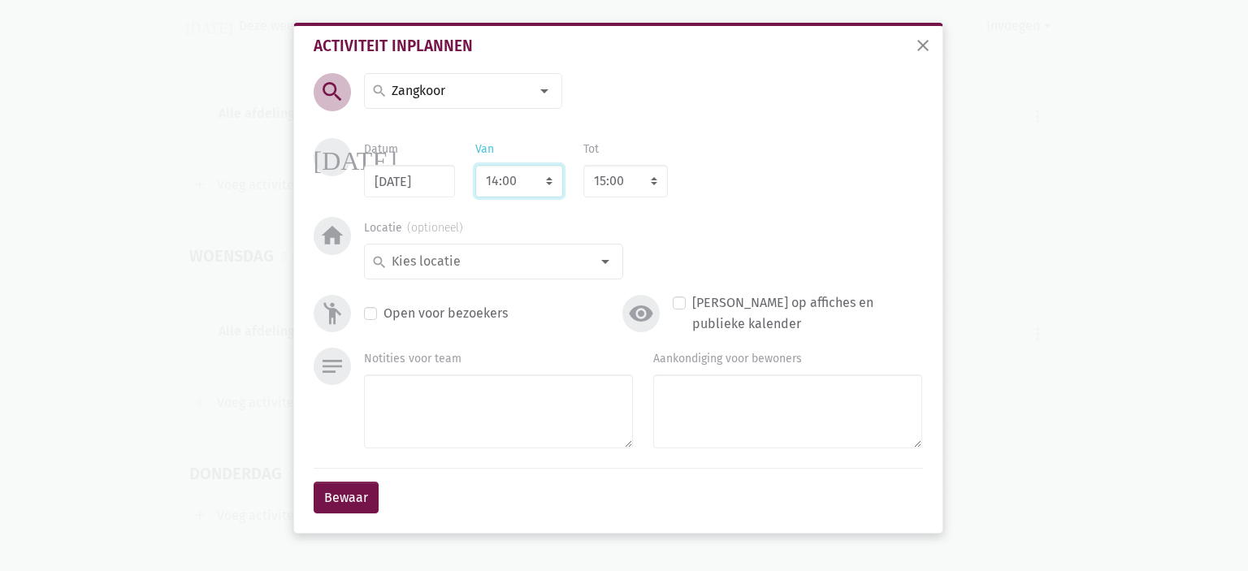
click at [475, 165] on select "7:00 7:15 7:30 7:45 8:00 8:15 8:30 8:45 9:00 9:15 9:30 9:45 10:00 10:15 10:30 1…" at bounding box center [519, 181] width 88 height 32
select select "11:30"
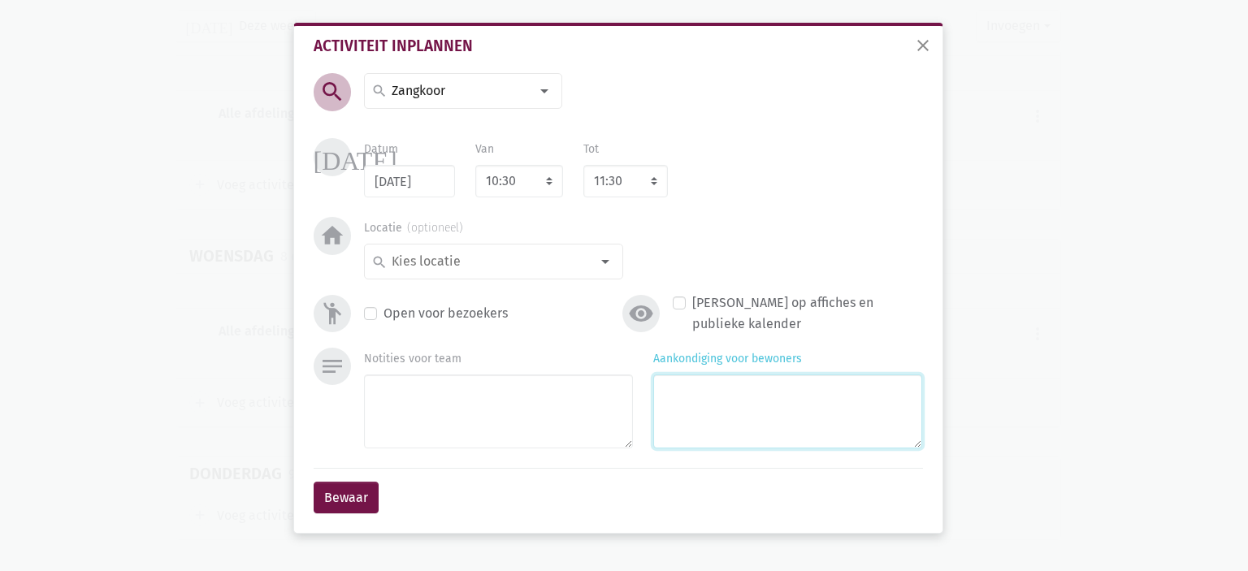
click at [682, 411] on textarea "Aankondiging voor bewoners" at bounding box center [787, 411] width 269 height 74
type textarea "met [PERSON_NAME]"
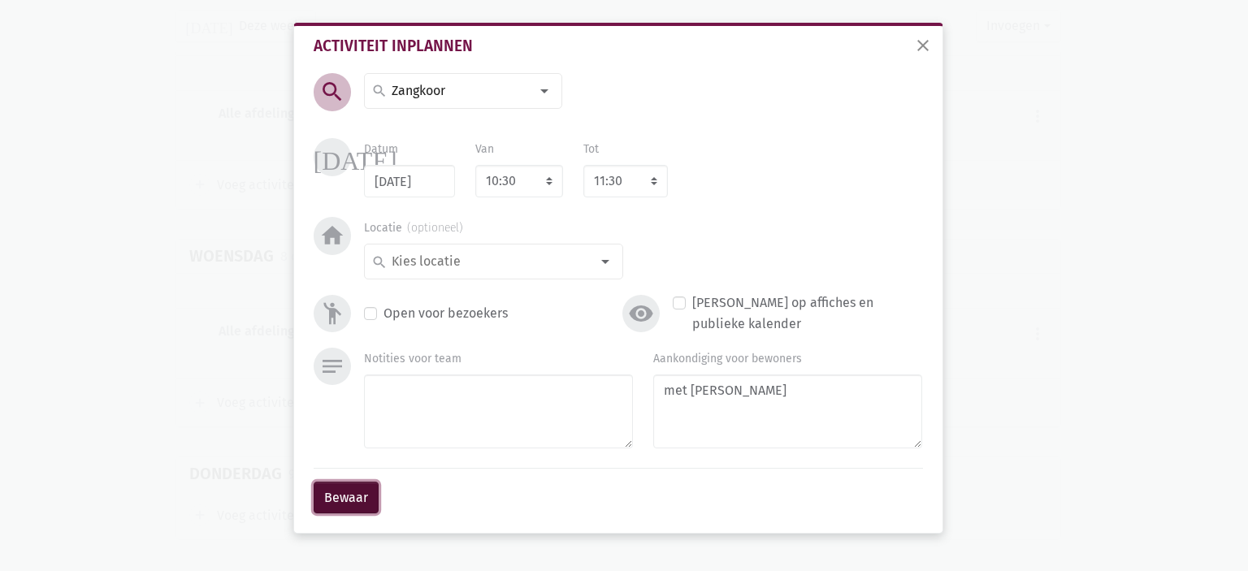
click at [323, 496] on button "Bewaar" at bounding box center [346, 498] width 65 height 32
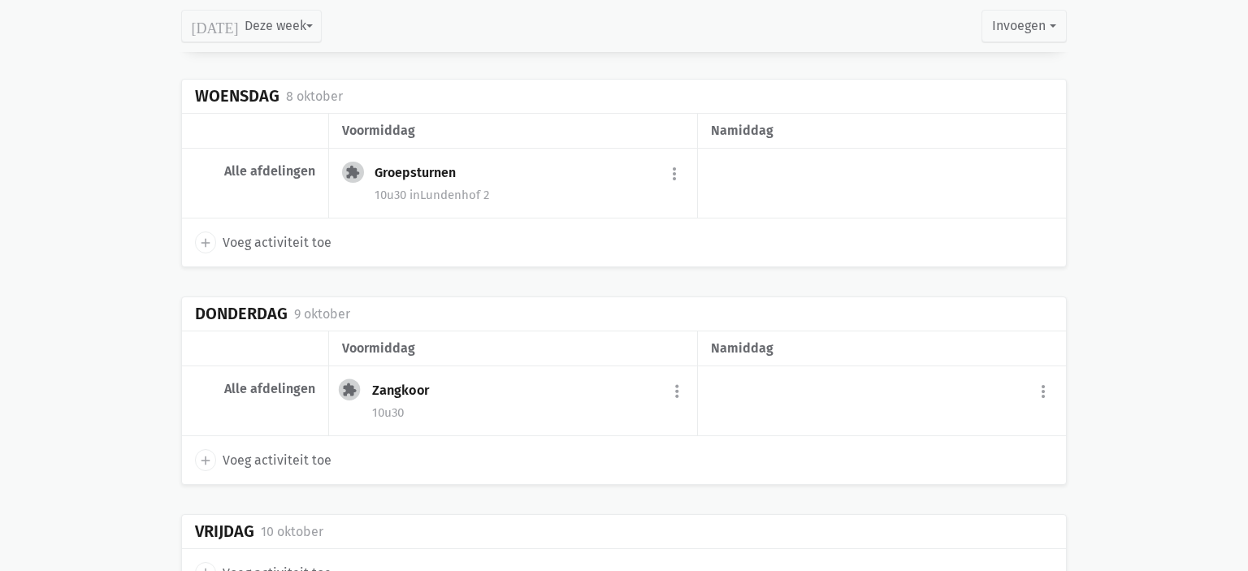
scroll to position [2503, 0]
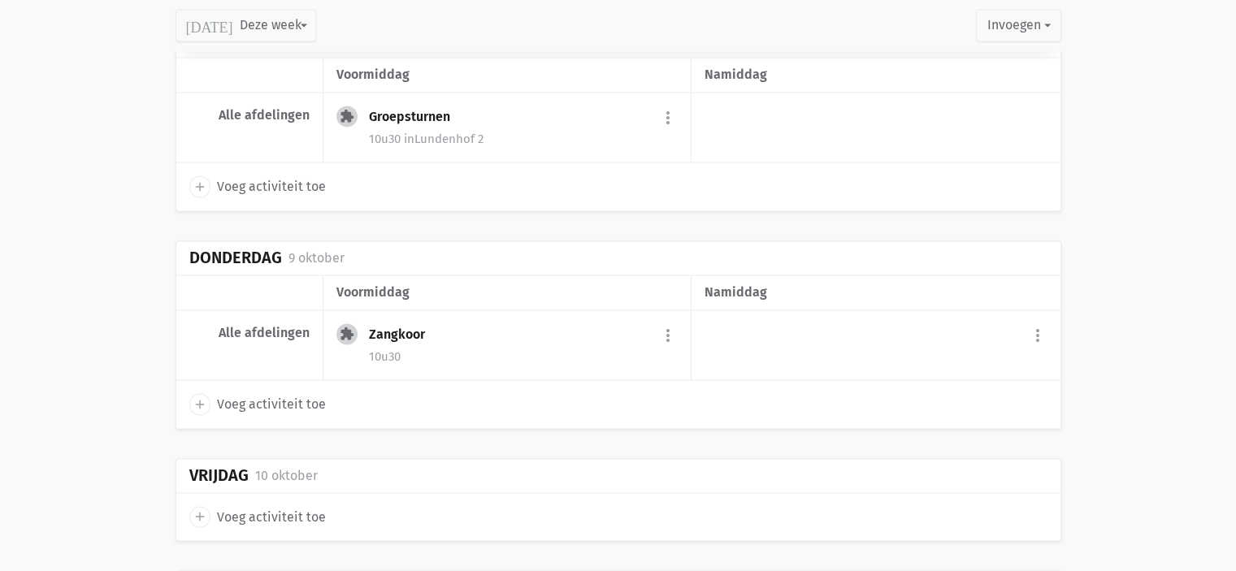
click at [198, 397] on icon "add" at bounding box center [200, 404] width 15 height 15
select select "14:00"
select select "15:00"
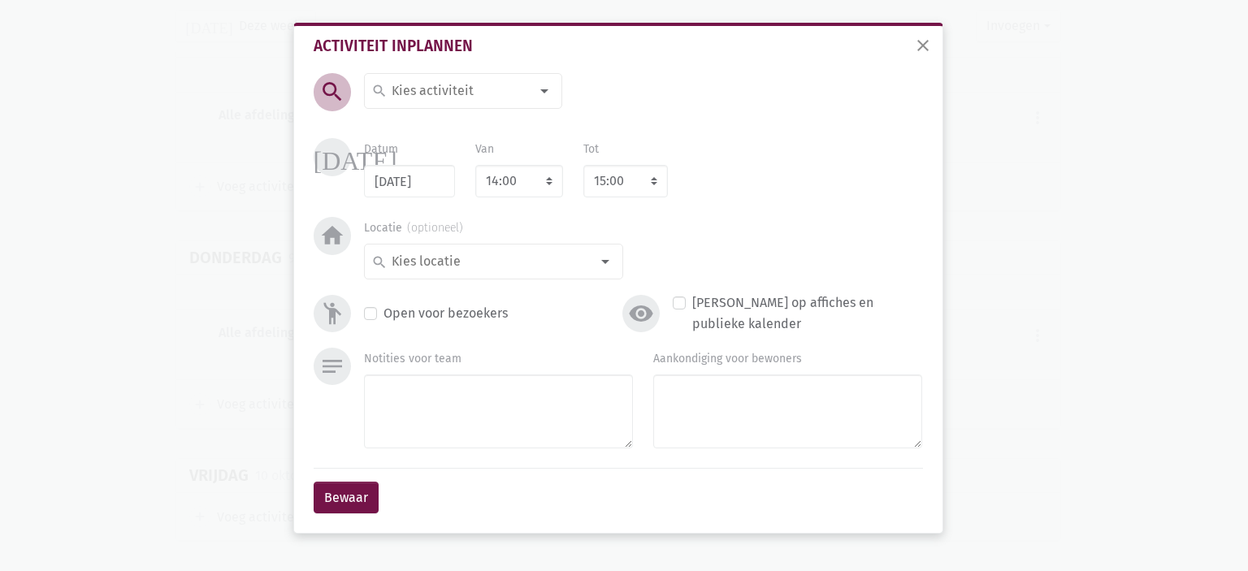
click at [455, 78] on div "search" at bounding box center [463, 91] width 198 height 36
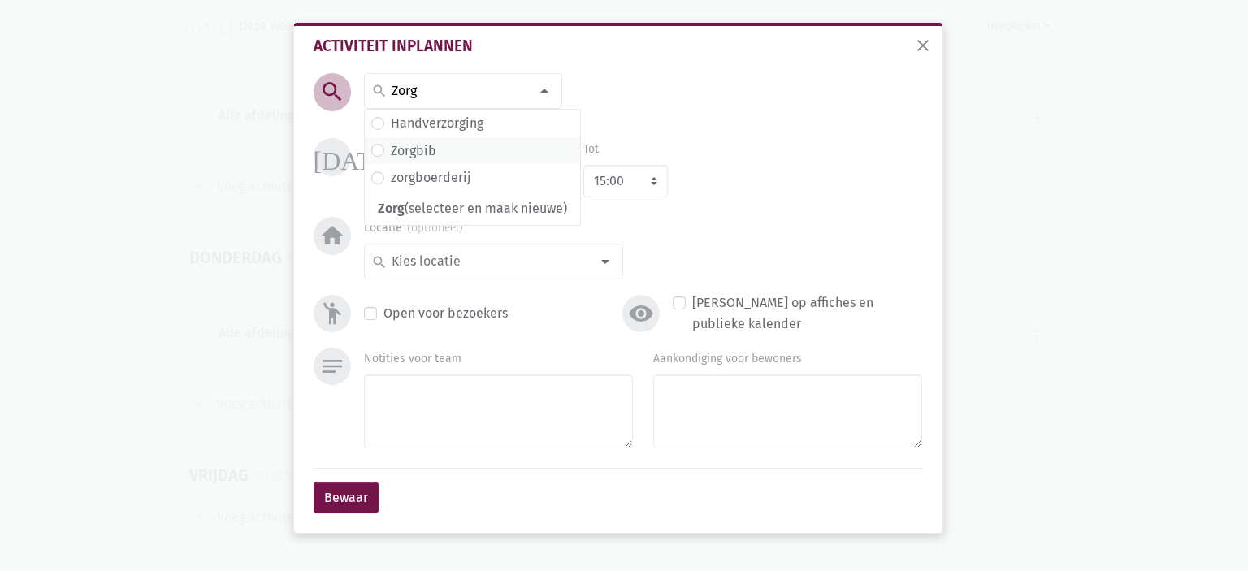
type input "Zorg"
click at [426, 156] on label "Zorgbib" at bounding box center [413, 151] width 45 height 21
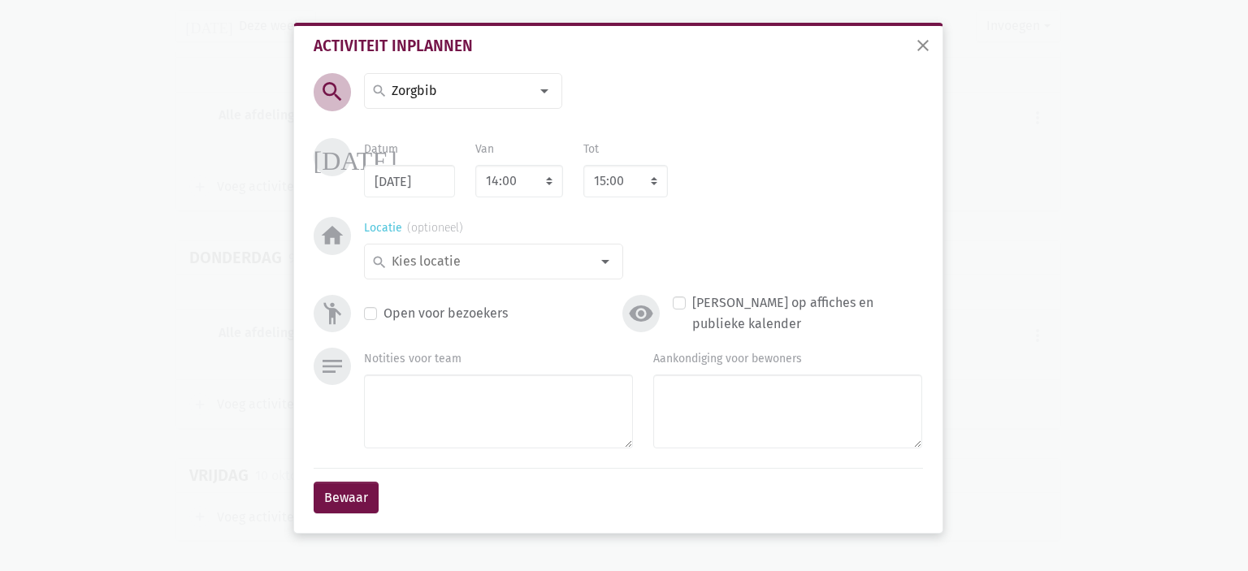
click at [448, 254] on input at bounding box center [489, 261] width 201 height 21
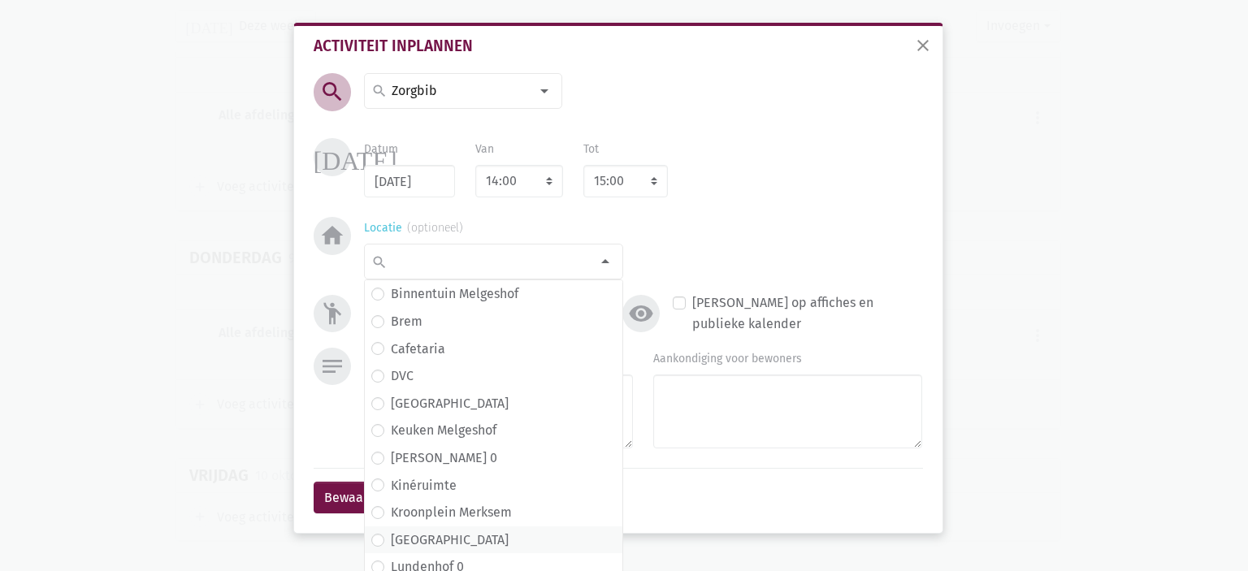
click at [425, 546] on label "[GEOGRAPHIC_DATA]" at bounding box center [450, 540] width 118 height 21
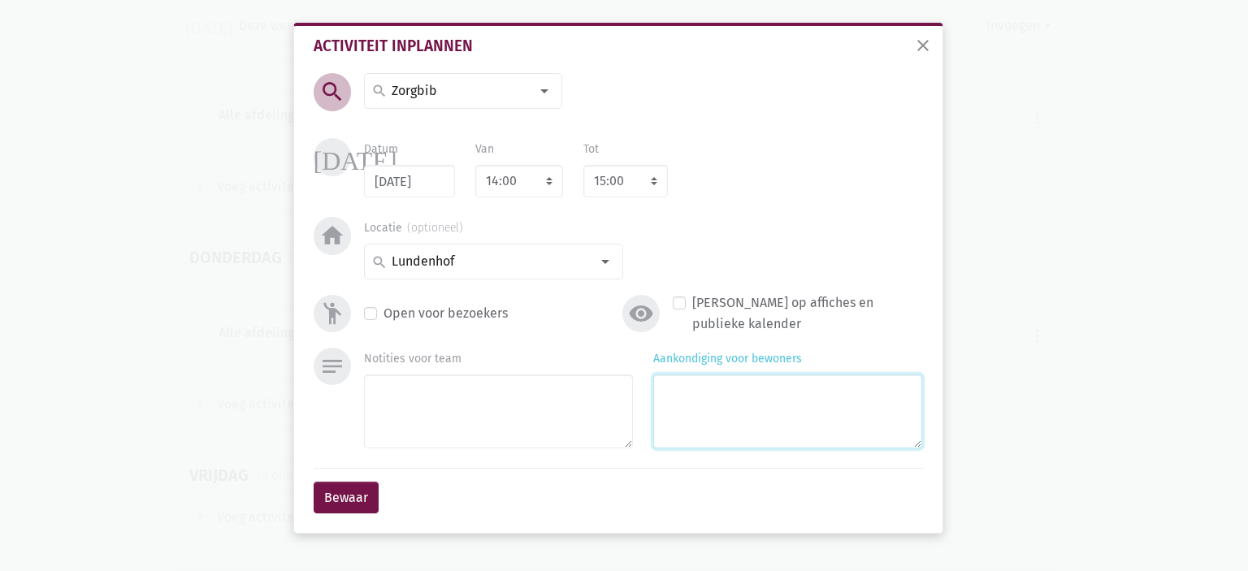
click at [699, 435] on textarea "Aankondiging voor bewoners" at bounding box center [787, 411] width 269 height 74
type textarea "met [PERSON_NAME]"
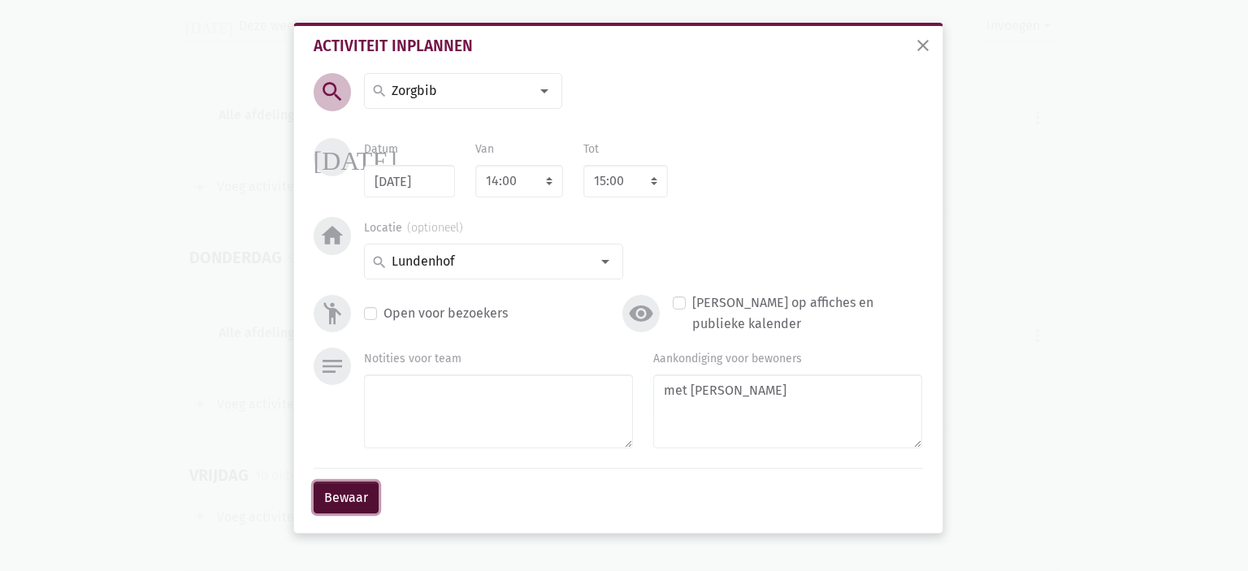
click at [338, 491] on button "Bewaar" at bounding box center [346, 498] width 65 height 32
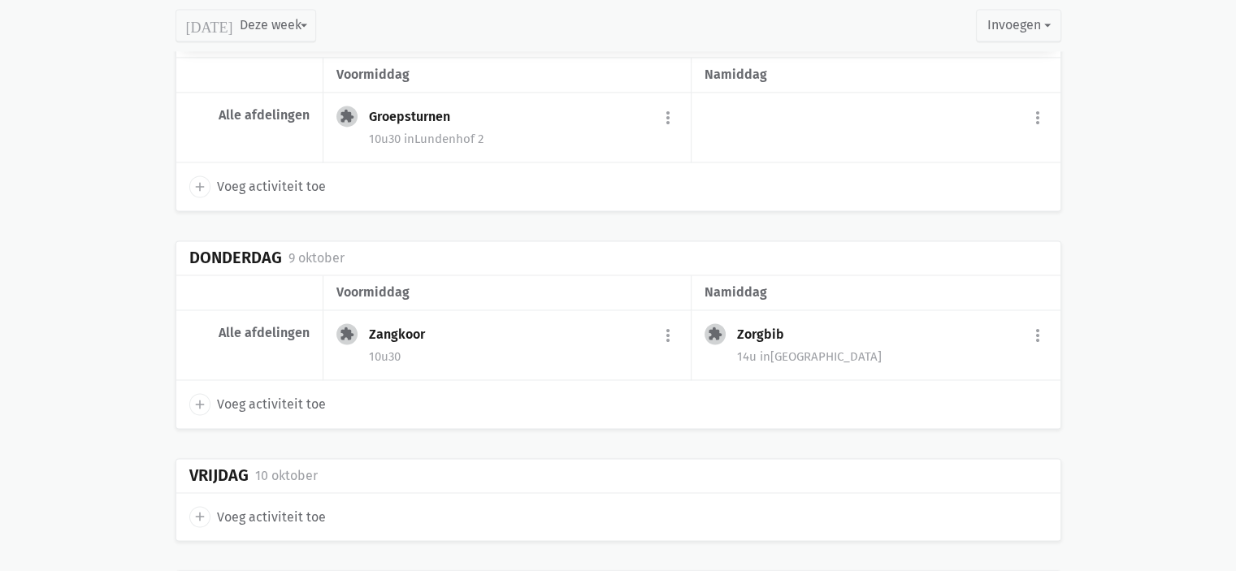
click at [198, 509] on icon "add" at bounding box center [200, 516] width 15 height 15
select select "14:00"
select select "15:00"
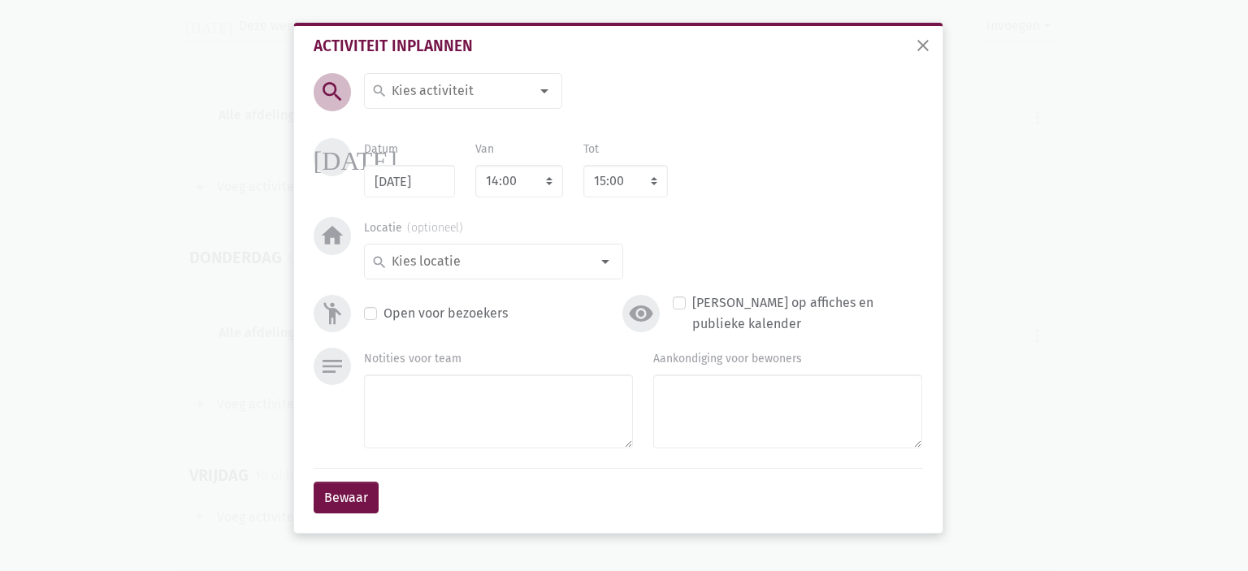
click at [445, 87] on input at bounding box center [459, 90] width 141 height 21
type input "Beleve"
click at [463, 115] on label "Belevenistafel" at bounding box center [433, 123] width 85 height 21
click at [474, 258] on input at bounding box center [489, 261] width 201 height 21
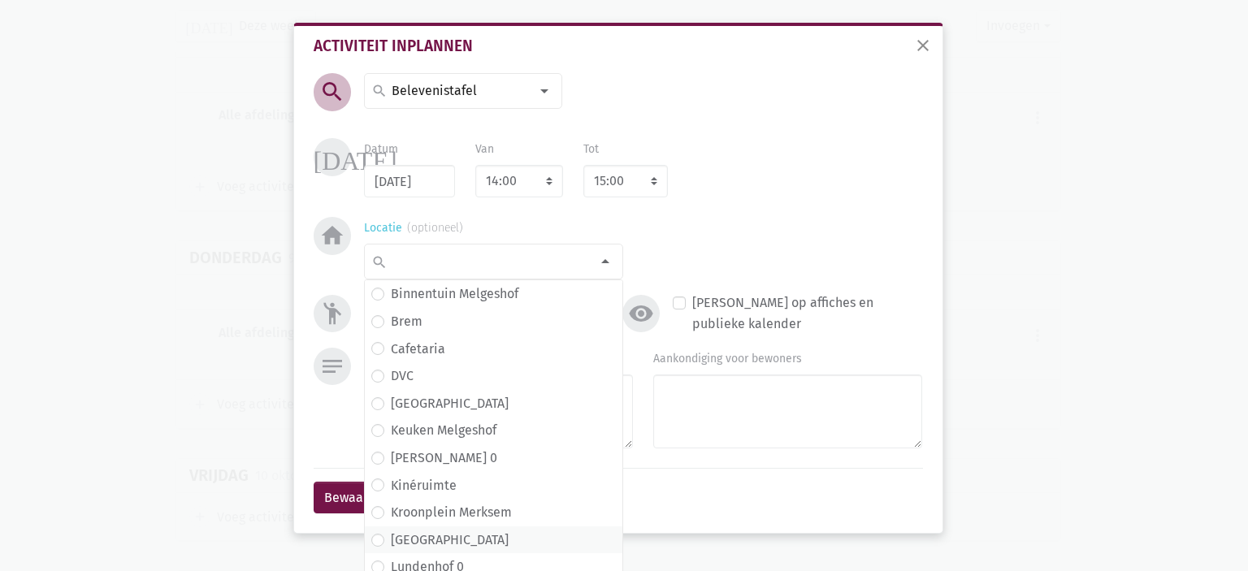
click at [437, 539] on label "[GEOGRAPHIC_DATA]" at bounding box center [450, 540] width 118 height 21
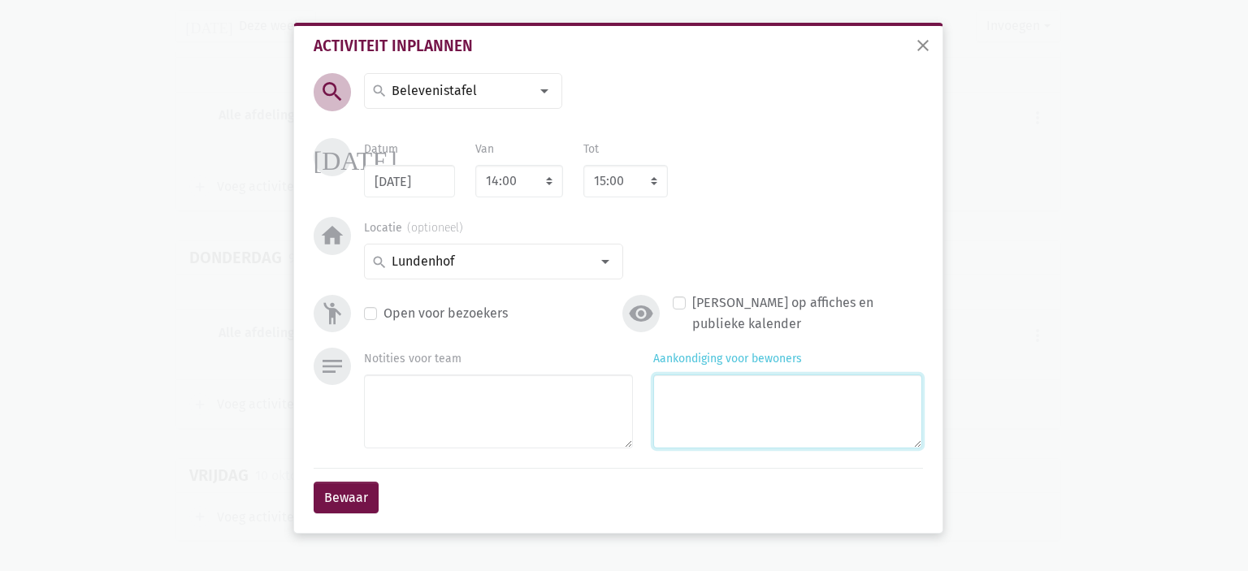
click at [764, 413] on textarea "Aankondiging voor bewoners" at bounding box center [787, 411] width 269 height 74
type textarea "met [PERSON_NAME]"
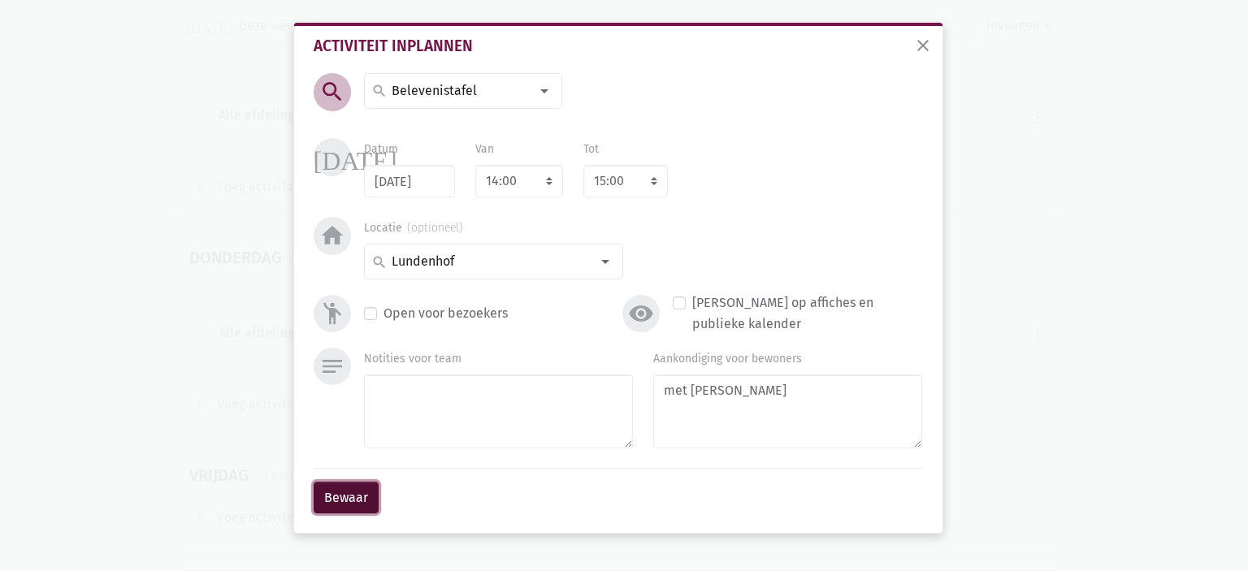
click at [335, 488] on button "Bewaar" at bounding box center [346, 498] width 65 height 32
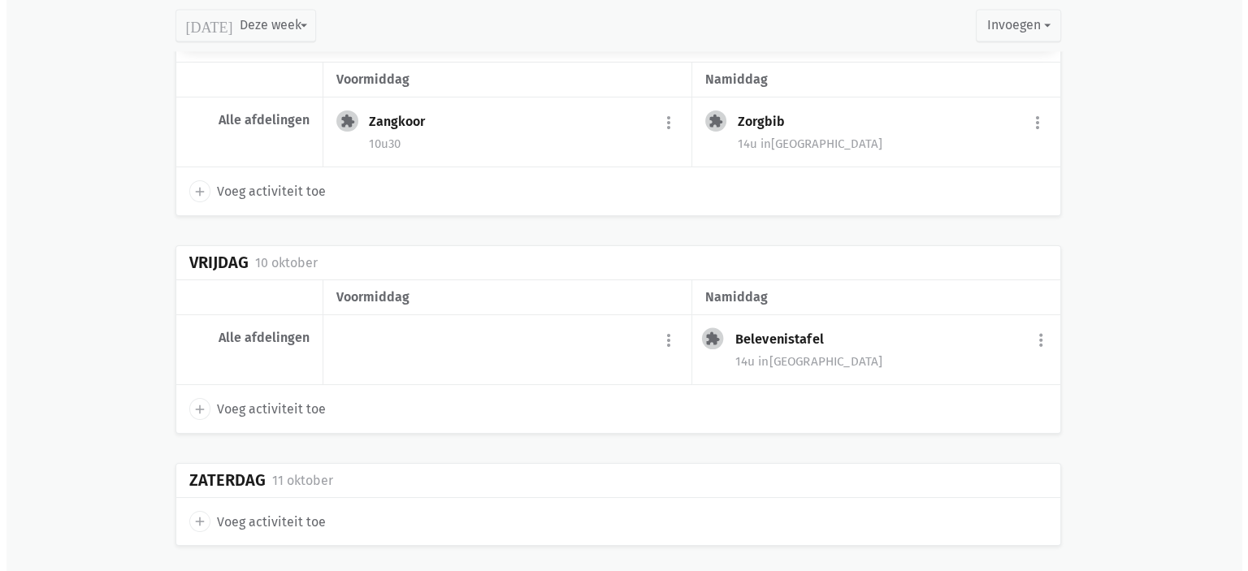
scroll to position [2720, 0]
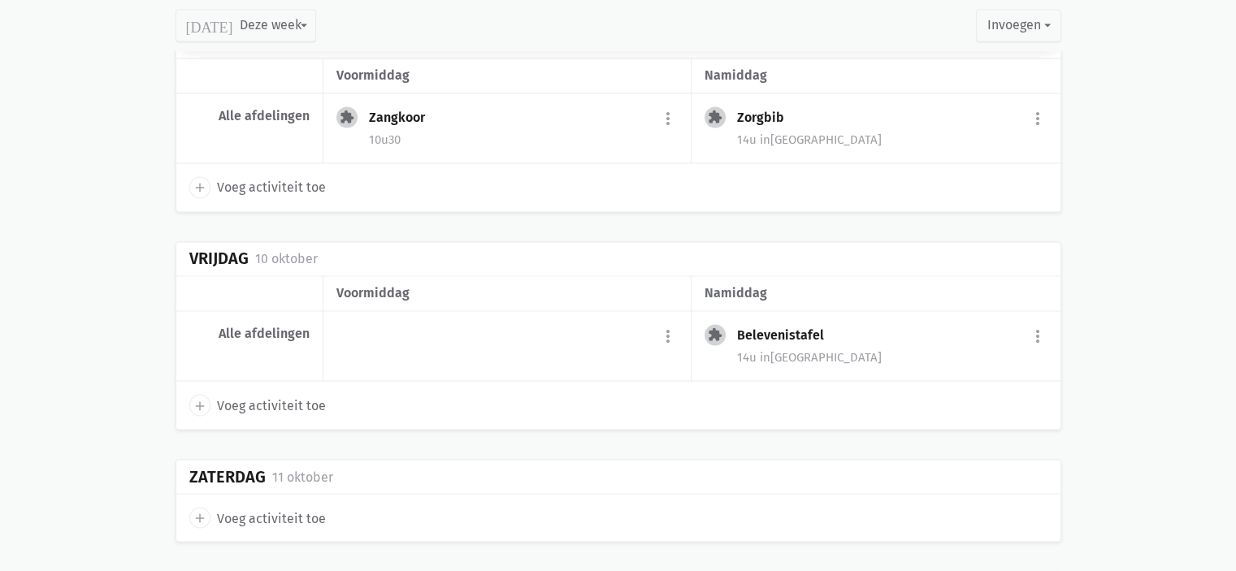
click at [201, 398] on icon "add" at bounding box center [200, 405] width 15 height 15
select select "14:00"
select select "15:00"
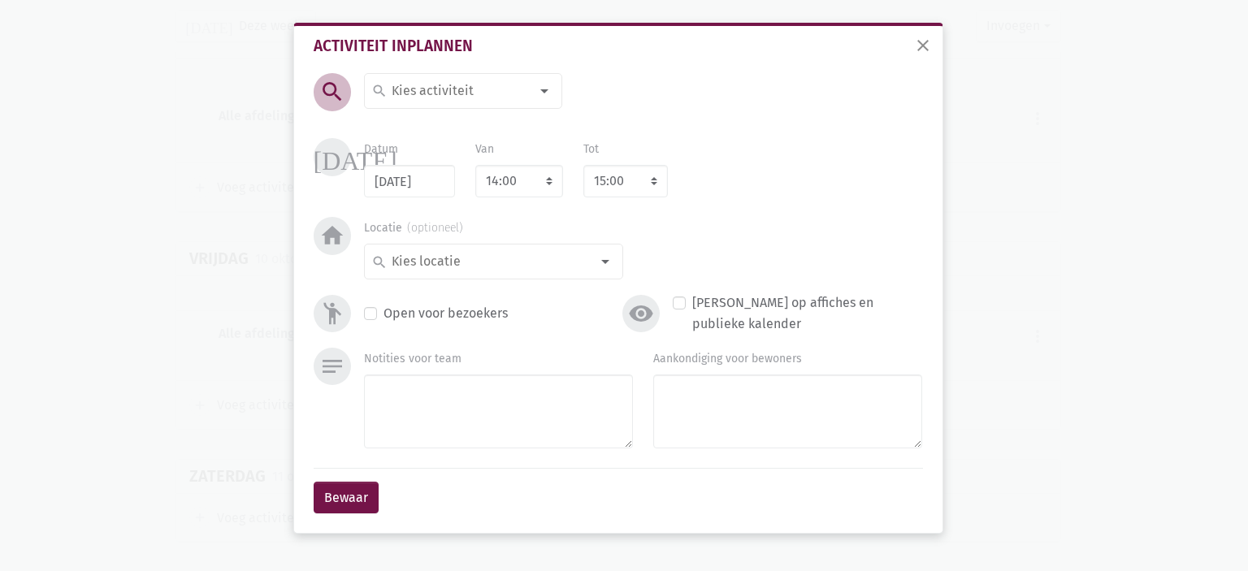
click at [479, 100] on input at bounding box center [459, 90] width 141 height 21
type input "Crea"
click at [450, 113] on span "Crea" at bounding box center [463, 123] width 184 height 21
click at [522, 181] on select "7:00 7:15 7:30 7:45 8:00 8:15 8:30 8:45 9:00 9:15 9:30 9:45 10:00 10:15 10:30 1…" at bounding box center [519, 181] width 88 height 32
select select "10:00"
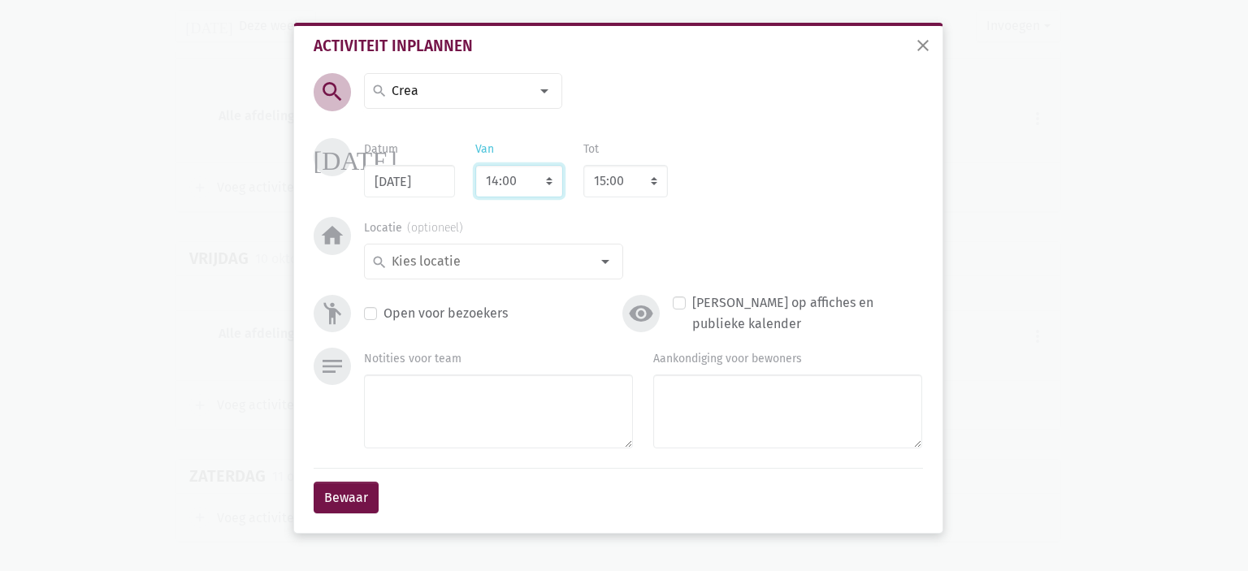
click at [475, 165] on select "7:00 7:15 7:30 7:45 8:00 8:15 8:30 8:45 9:00 9:15 9:30 9:45 10:00 10:15 10:30 1…" at bounding box center [519, 181] width 88 height 32
select select "11:00"
click at [489, 254] on input at bounding box center [489, 261] width 201 height 21
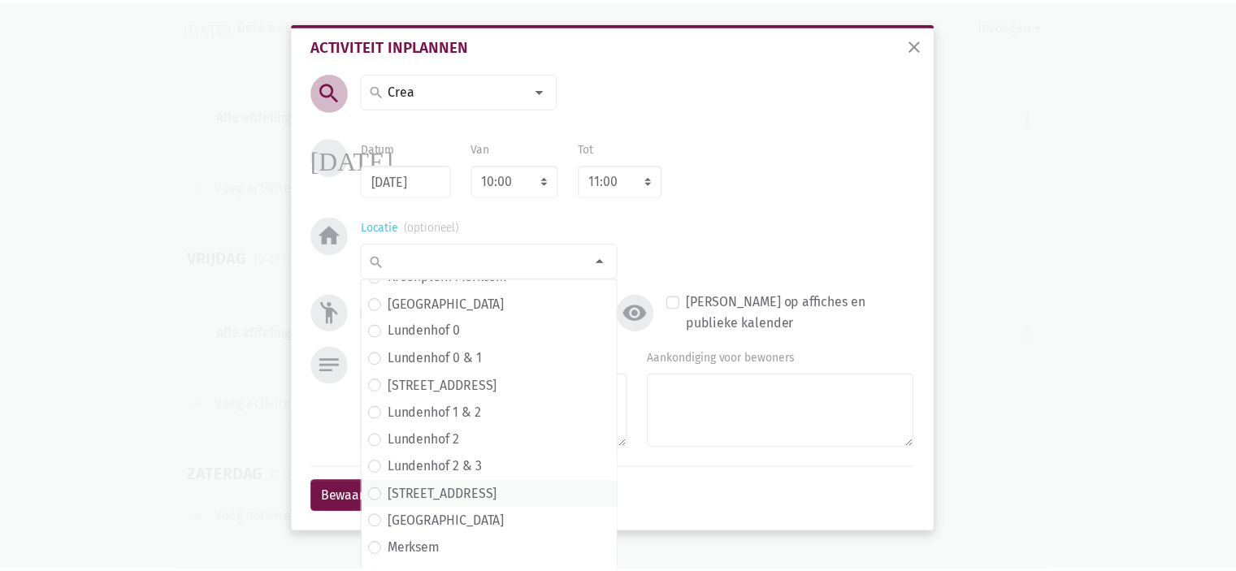
scroll to position [244, 0]
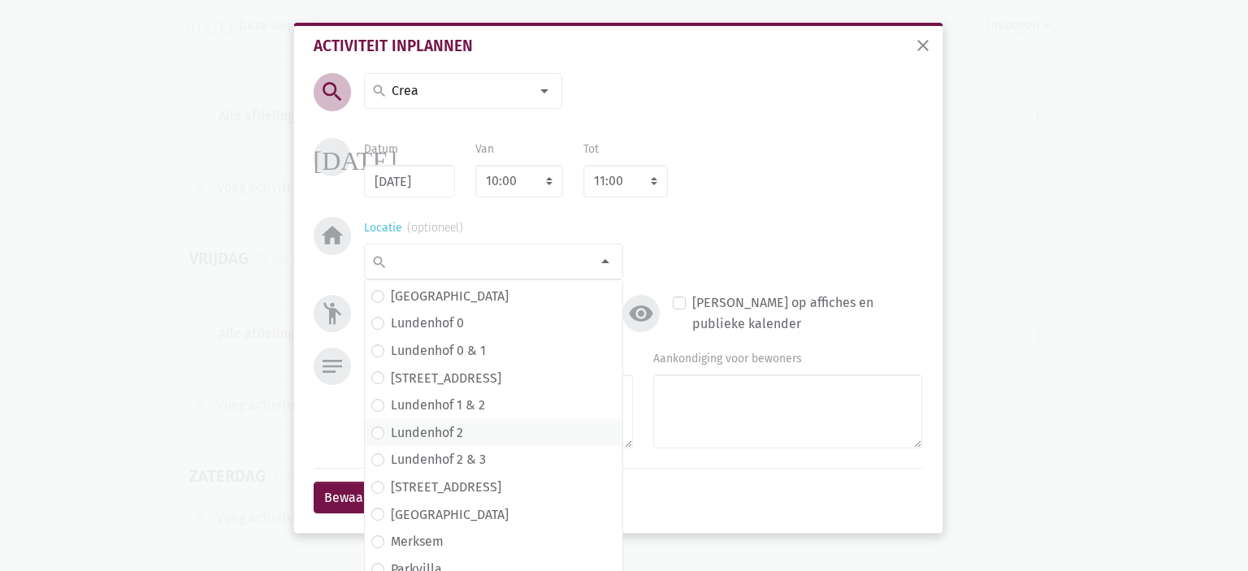
click at [453, 431] on label "Lundenhof 2" at bounding box center [427, 432] width 72 height 21
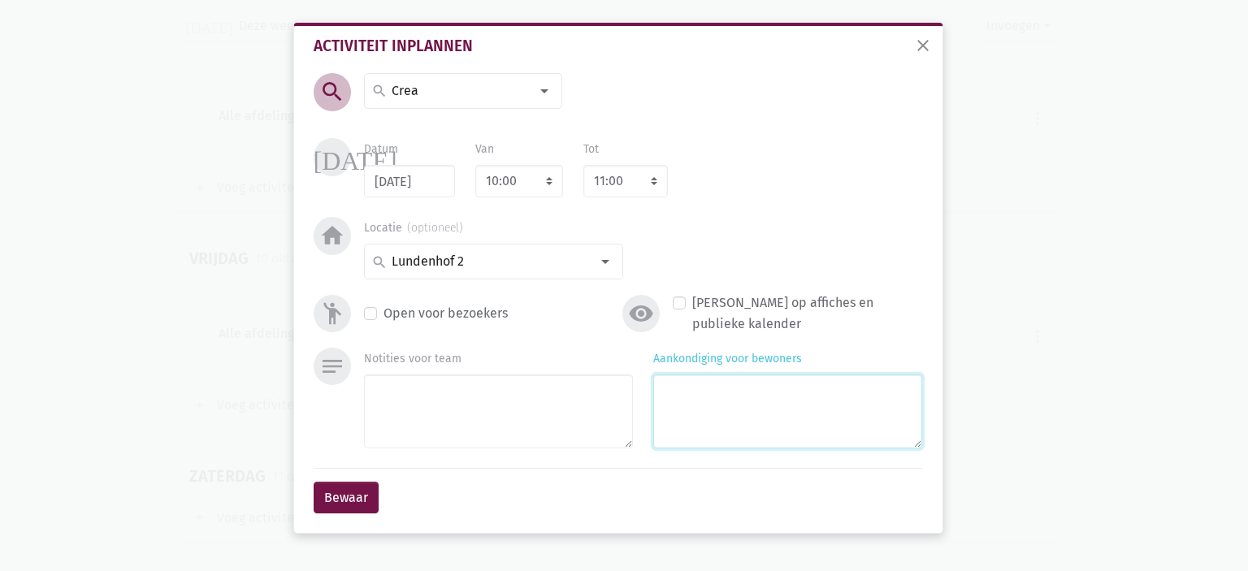
click at [715, 409] on textarea "Aankondiging voor bewoners" at bounding box center [787, 411] width 269 height 74
type textarea "met Agnes & [PERSON_NAME]"
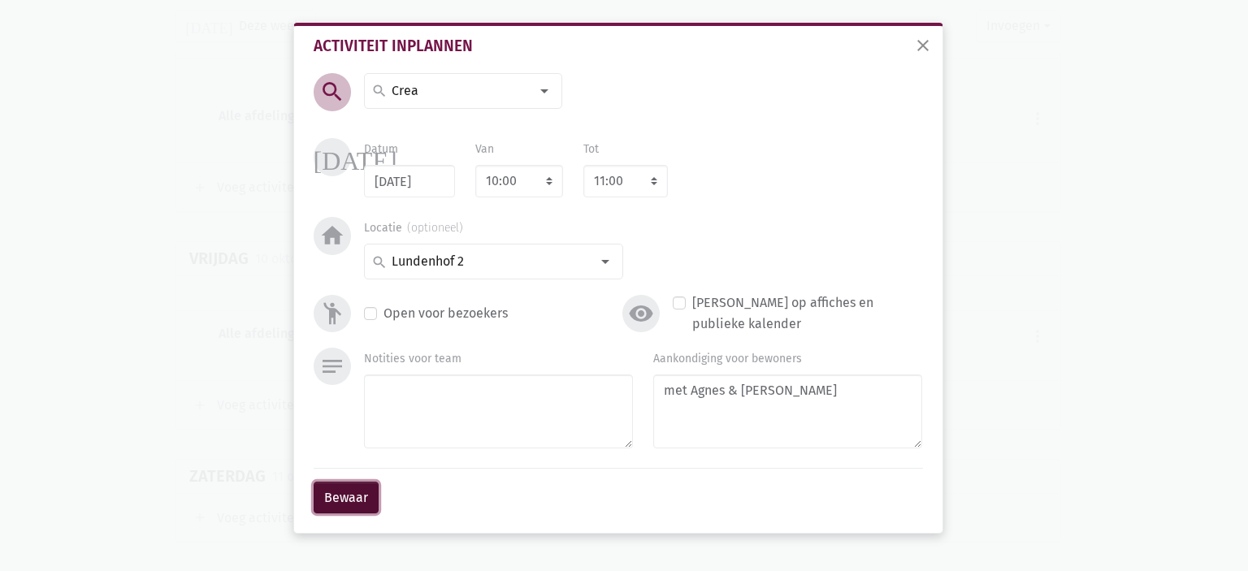
click at [334, 499] on button "Bewaar" at bounding box center [346, 498] width 65 height 32
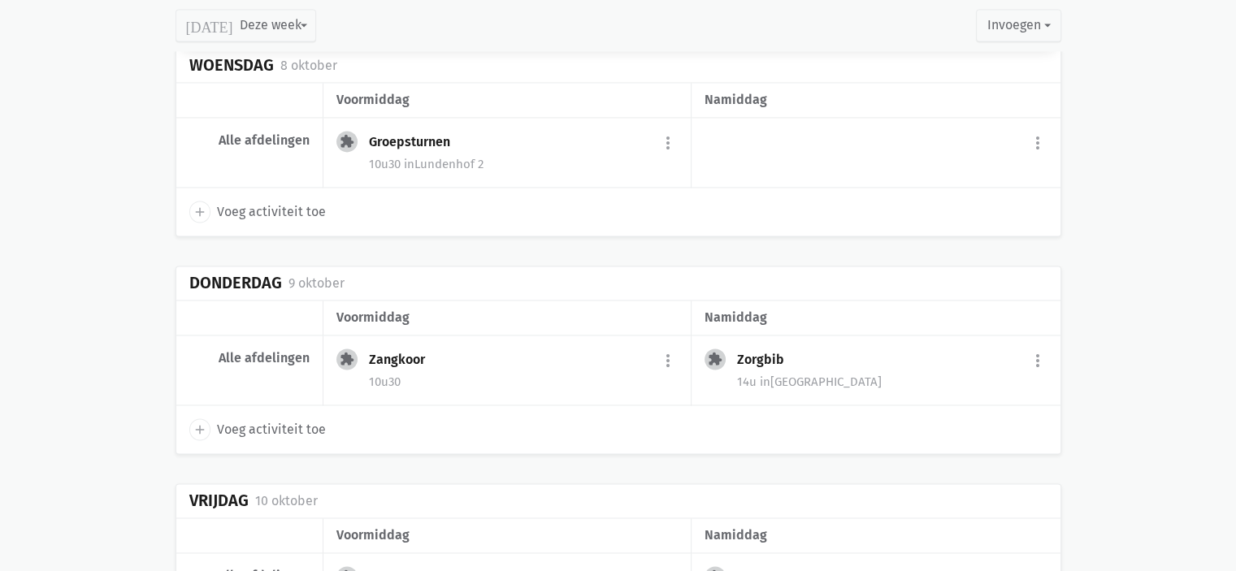
scroll to position [2476, 0]
